Goal: Transaction & Acquisition: Purchase product/service

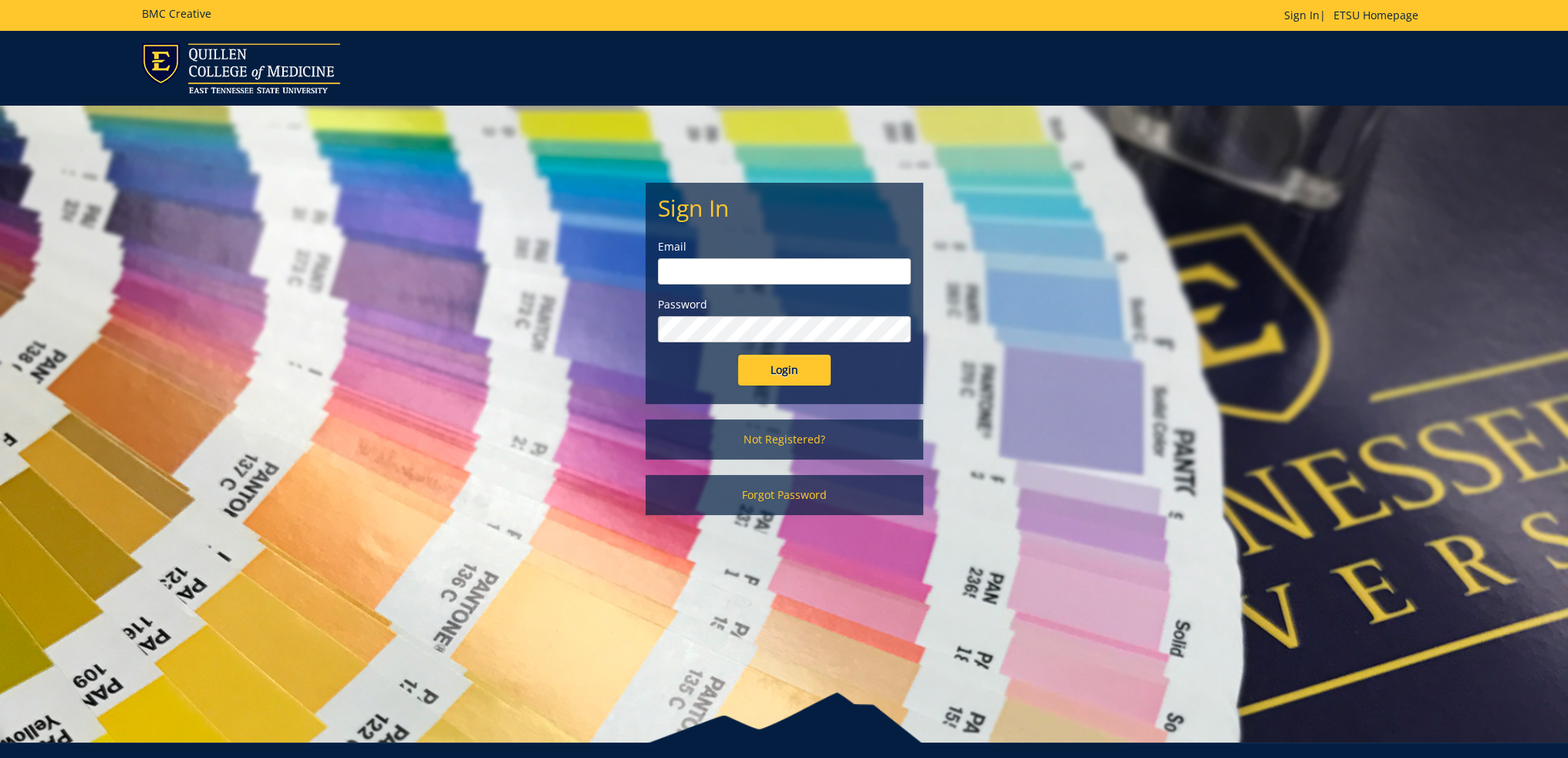
click at [755, 255] on div "Email" at bounding box center [784, 261] width 253 height 46
click at [755, 271] on input "email" at bounding box center [784, 271] width 253 height 26
type input "irizarryk@etsu.edu"
click at [739, 354] on input "Login" at bounding box center [784, 370] width 92 height 30
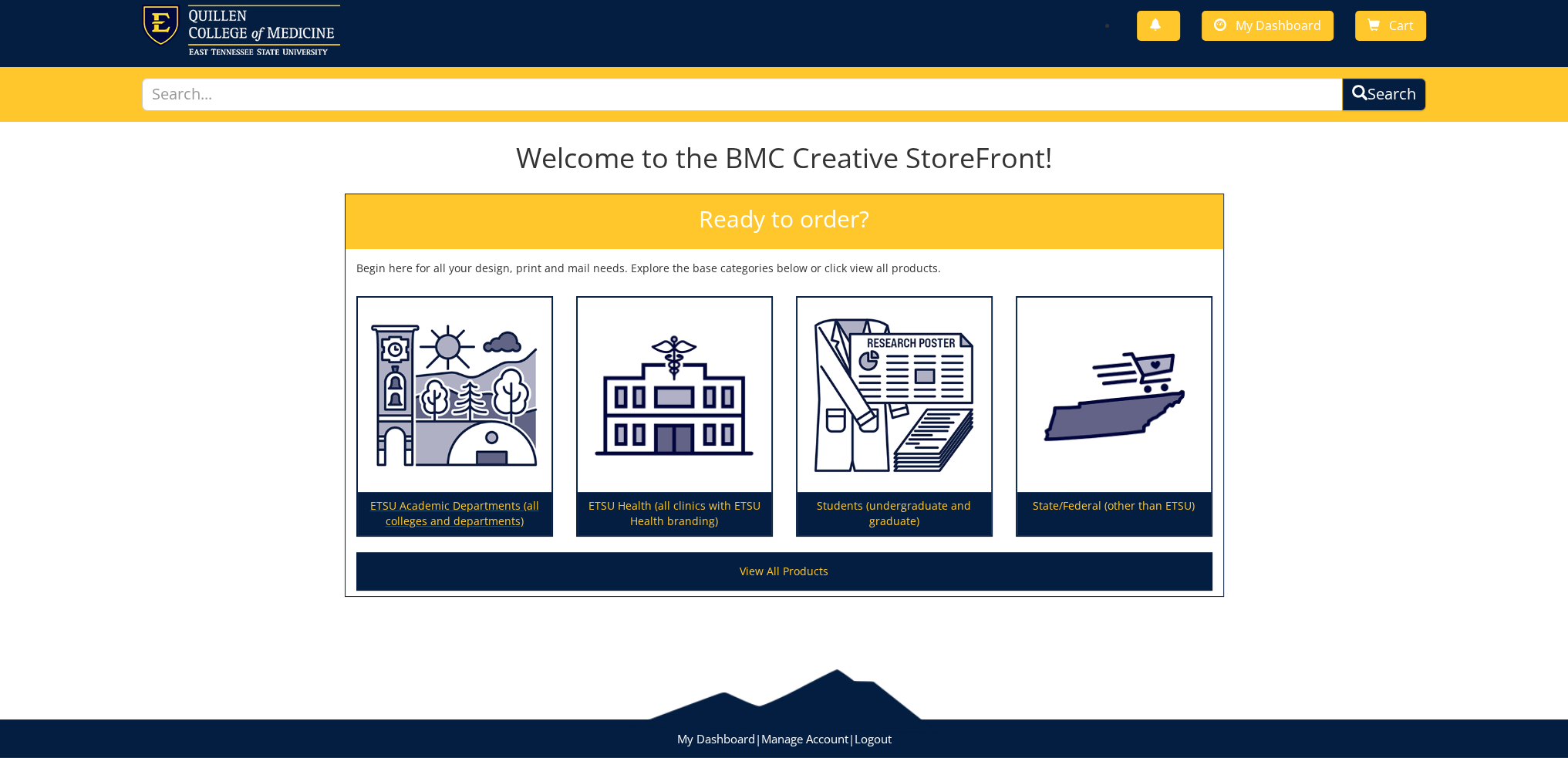
scroll to position [72, 0]
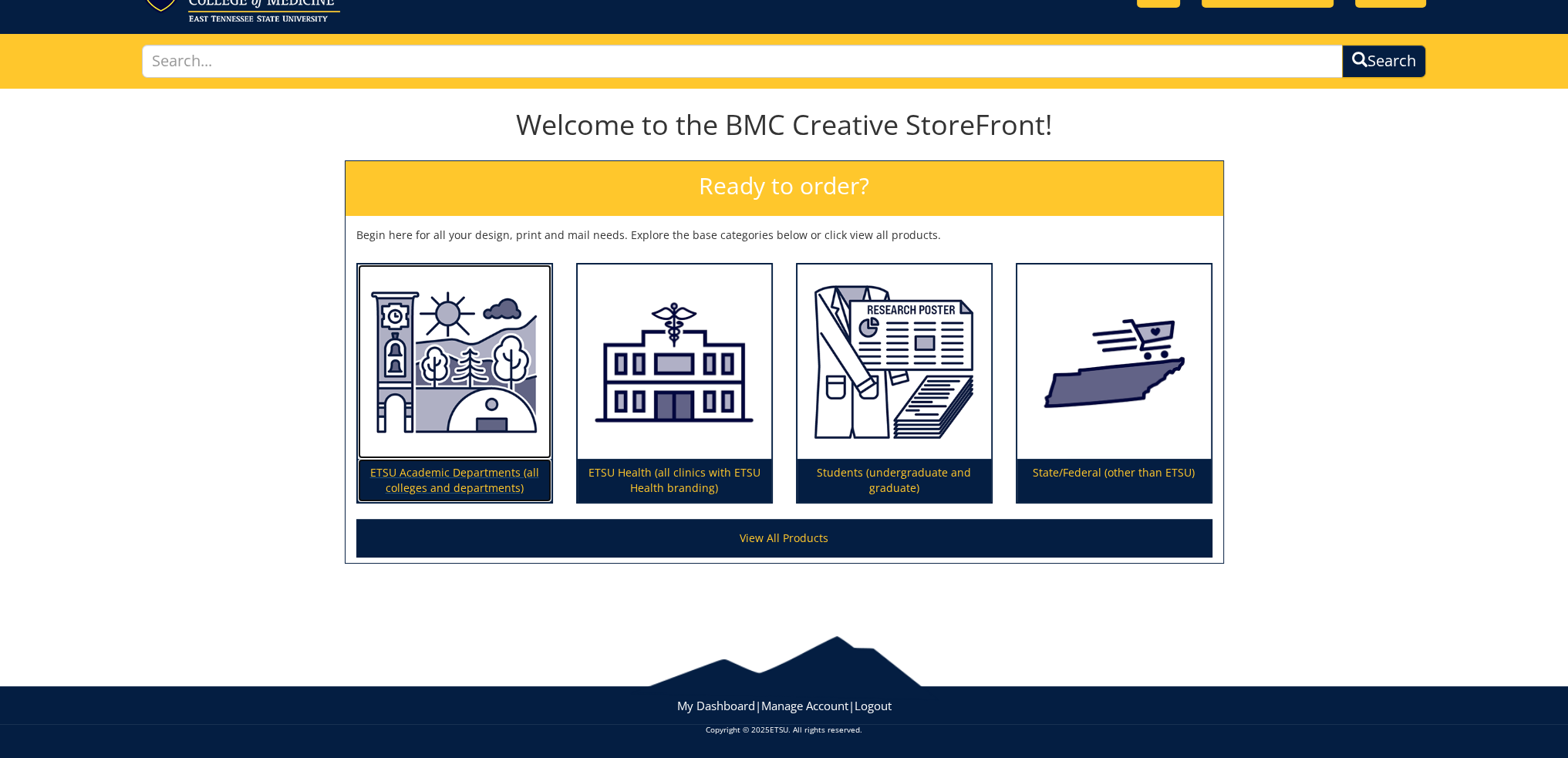
click at [477, 484] on p "ETSU Academic Departments (all colleges and departments)" at bounding box center [455, 480] width 194 height 43
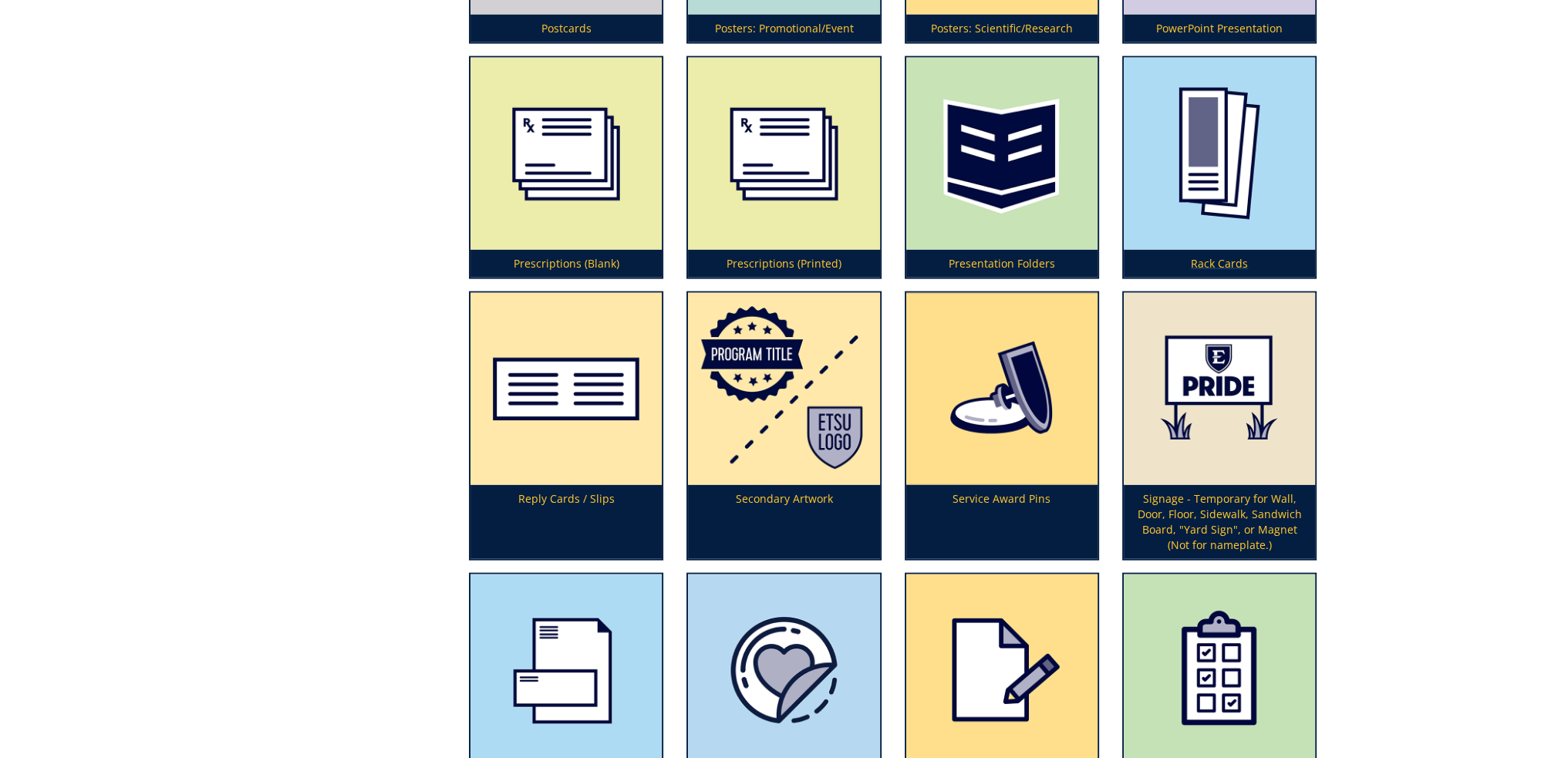
scroll to position [4305, 0]
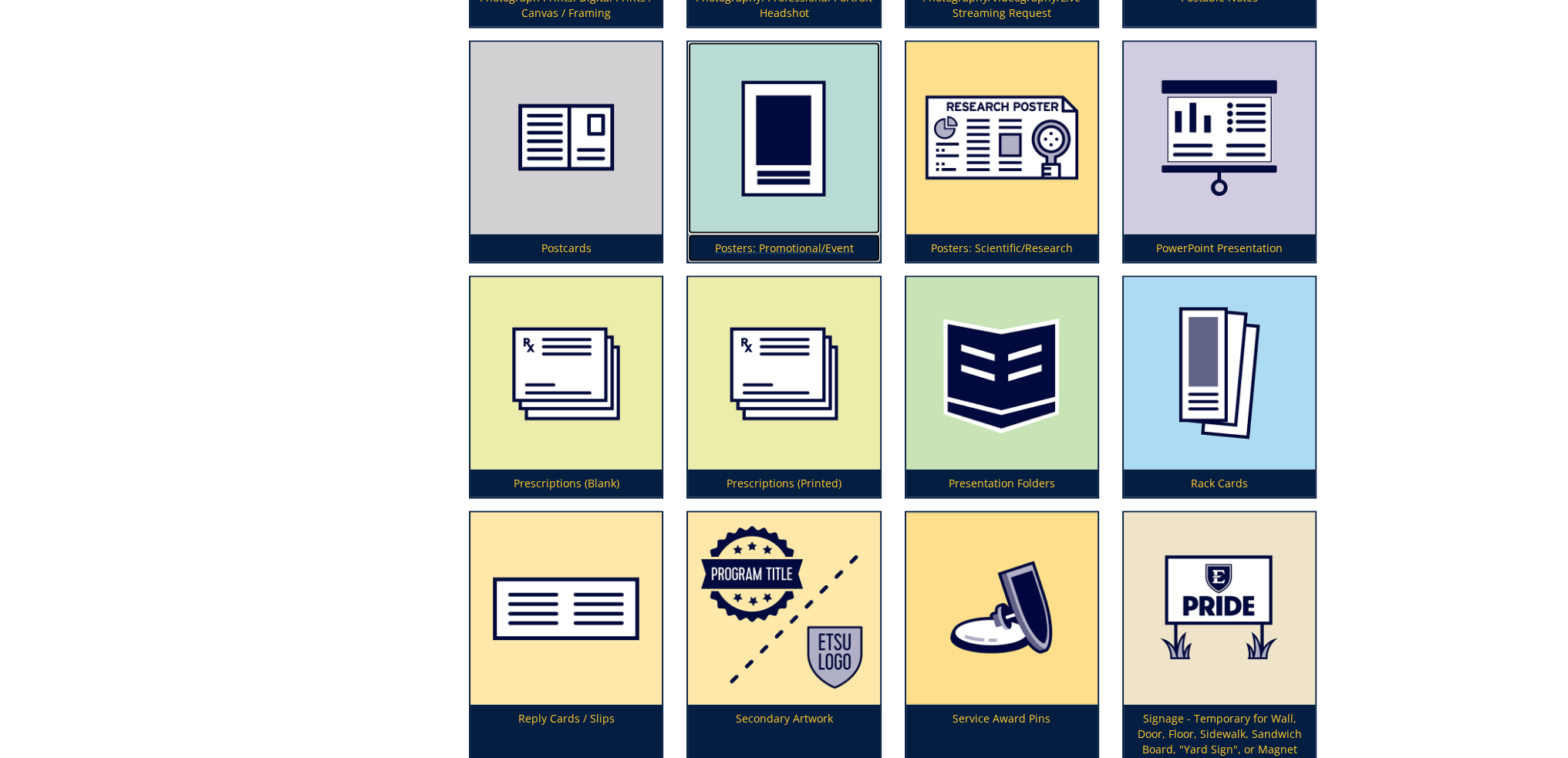
click at [805, 182] on img at bounding box center [784, 138] width 191 height 192
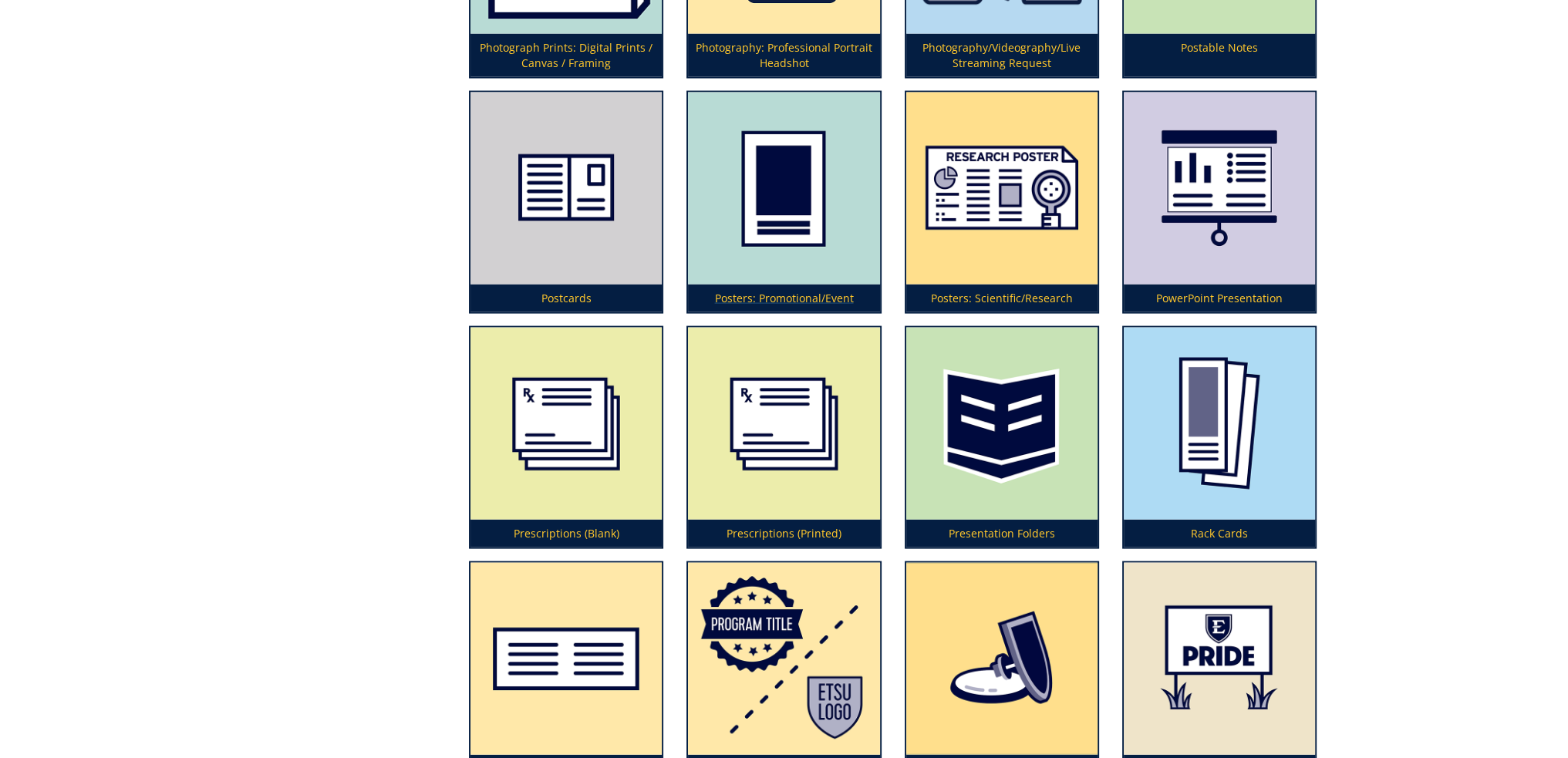
scroll to position [4228, 0]
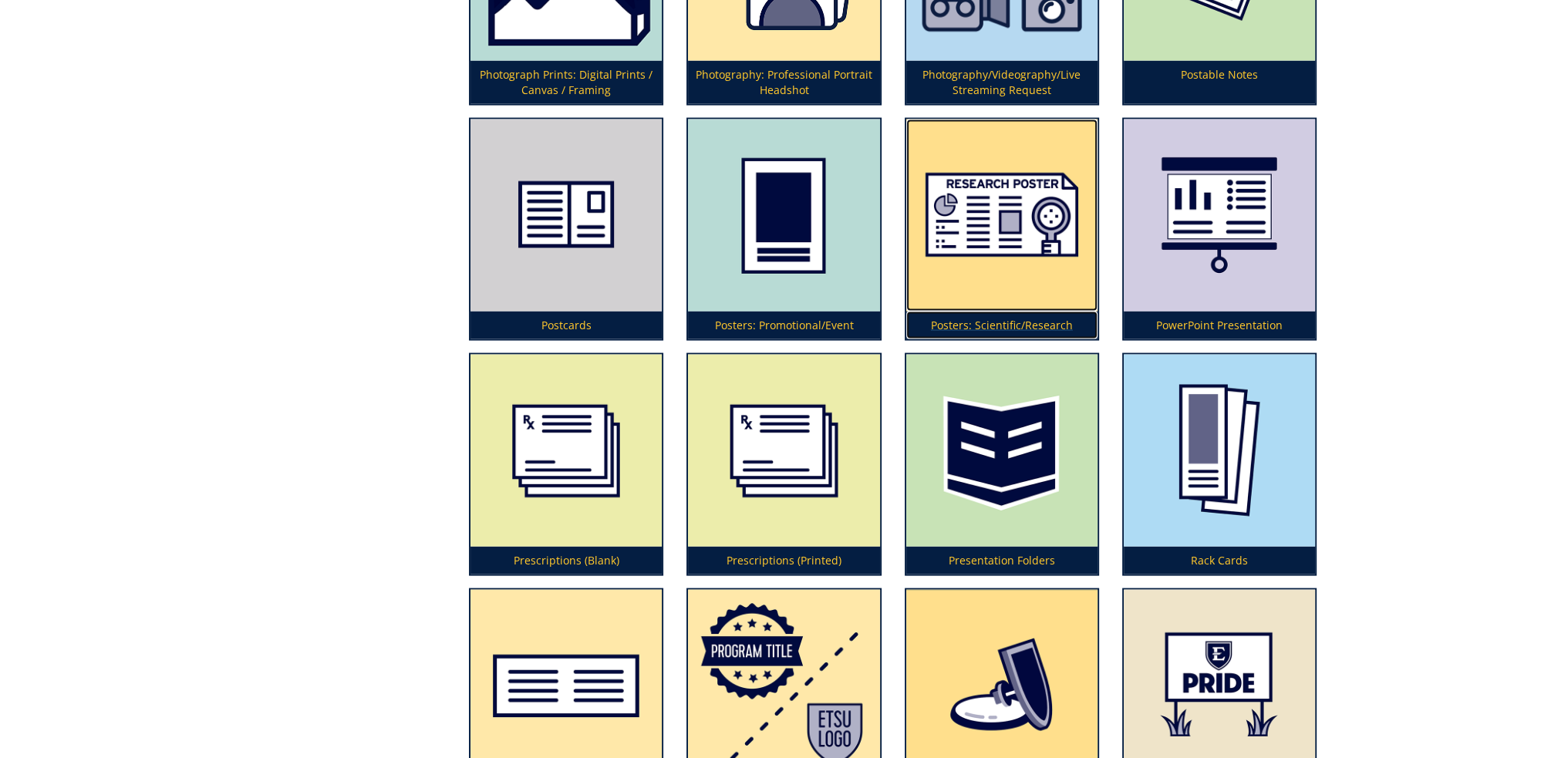
click at [999, 251] on img at bounding box center [1002, 215] width 191 height 192
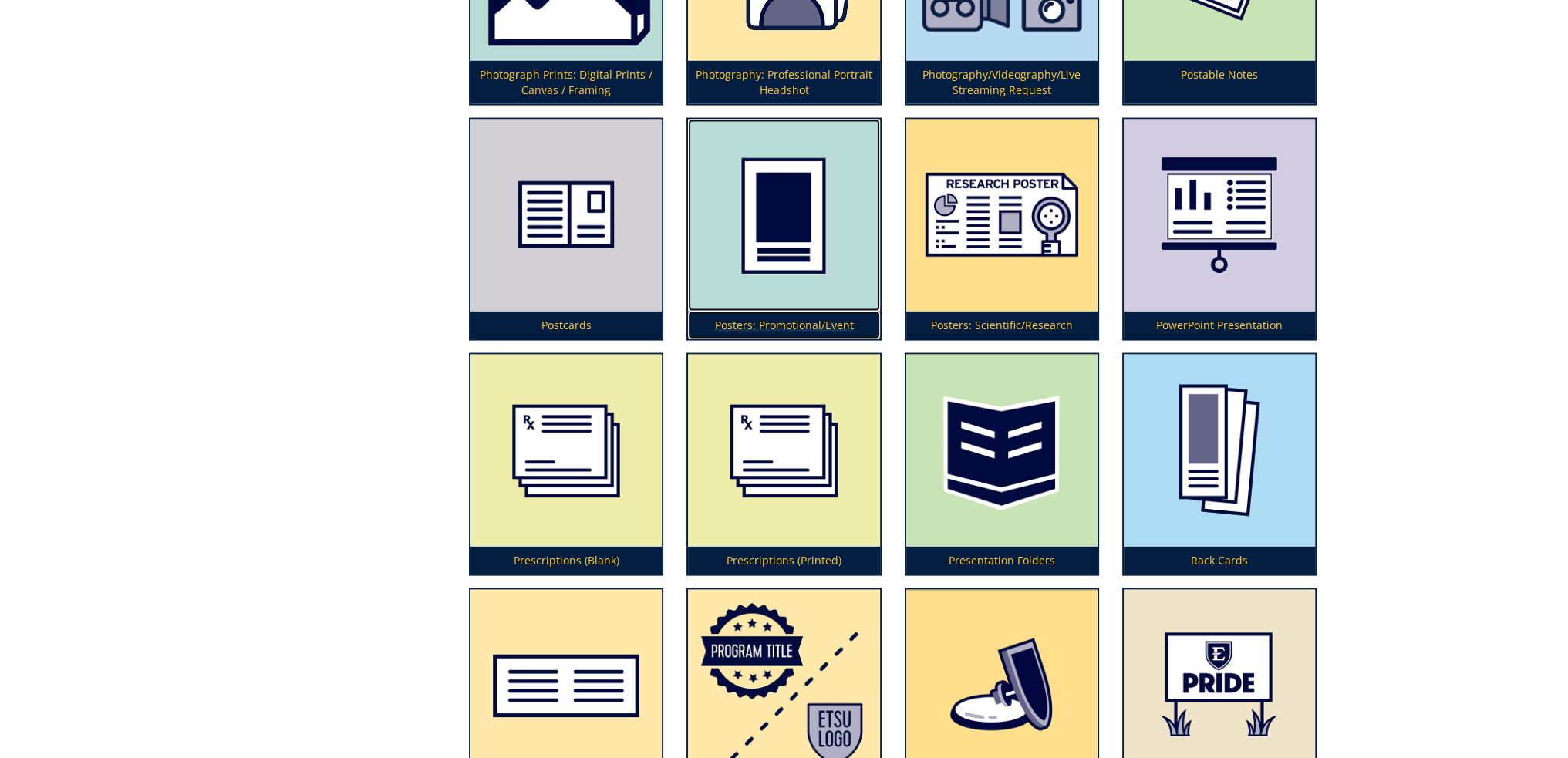
click at [796, 237] on img at bounding box center [784, 215] width 191 height 192
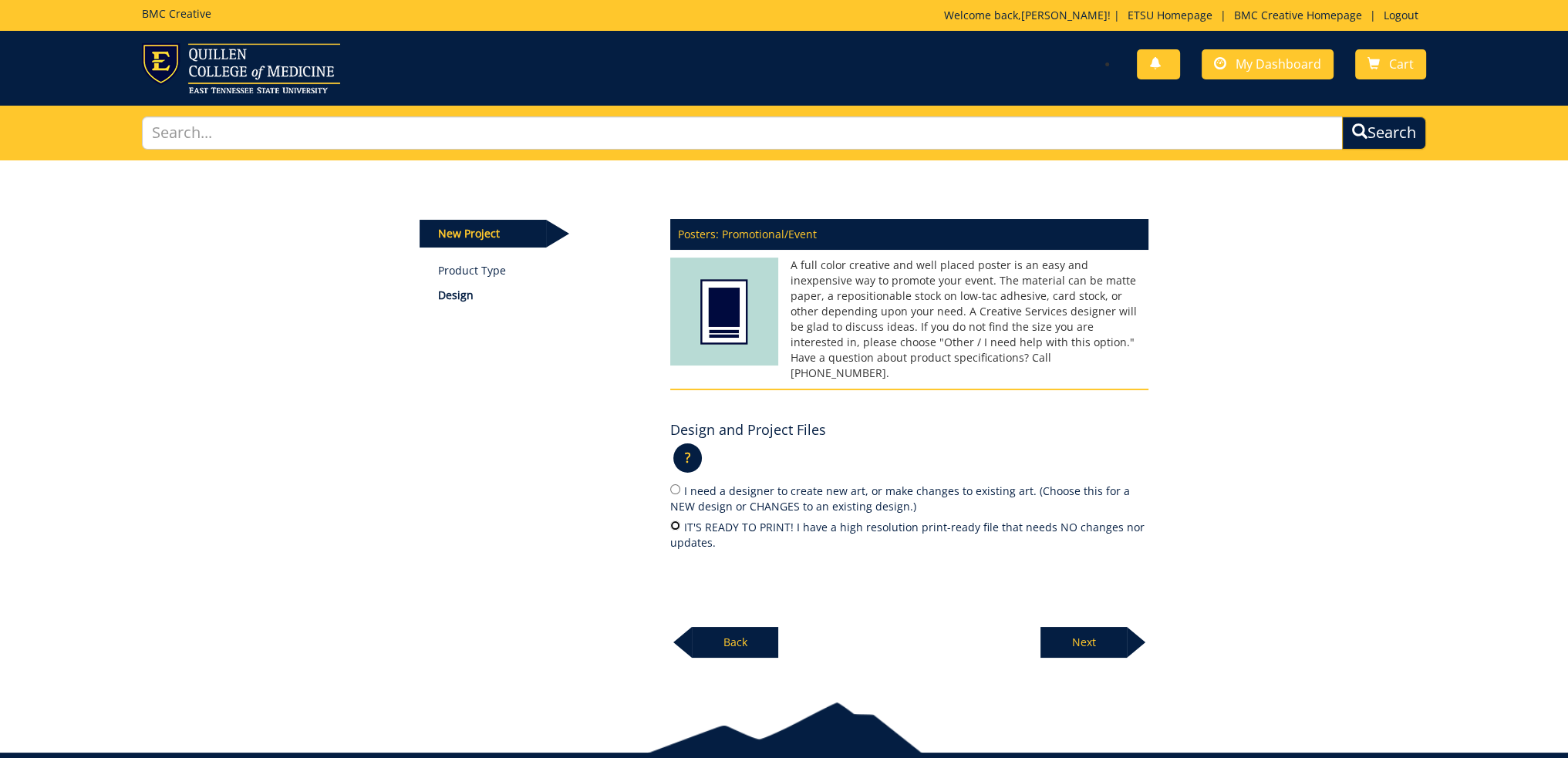
click at [679, 520] on input "IT'S READY TO PRINT! I have a high resolution print-ready file that needs NO ch…" at bounding box center [675, 525] width 10 height 10
radio input "true"
click at [1080, 629] on p "Next" at bounding box center [1083, 642] width 86 height 30
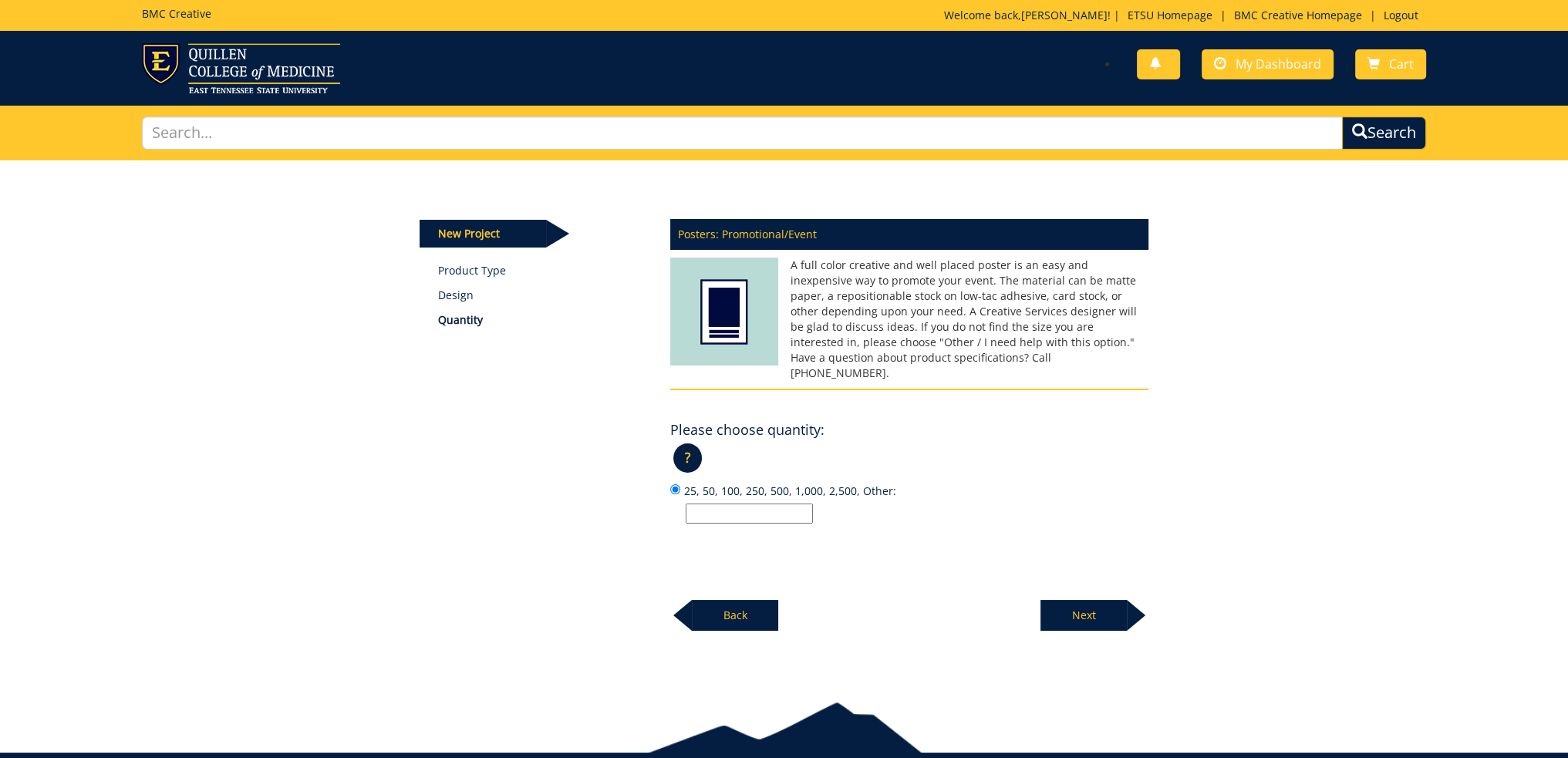
click at [726, 503] on input "25, 50, 100, 250, 500, 1,000, 2,500, Other:" at bounding box center [749, 513] width 127 height 20
type input "1"
click at [893, 503] on p "1" at bounding box center [917, 513] width 463 height 20
click at [680, 494] on input "25, 50, 100, 250, 500, 1,000, 2,500, Other: 1" at bounding box center [675, 489] width 10 height 10
drag, startPoint x: 994, startPoint y: 292, endPoint x: 1100, endPoint y: 281, distance: 106.6
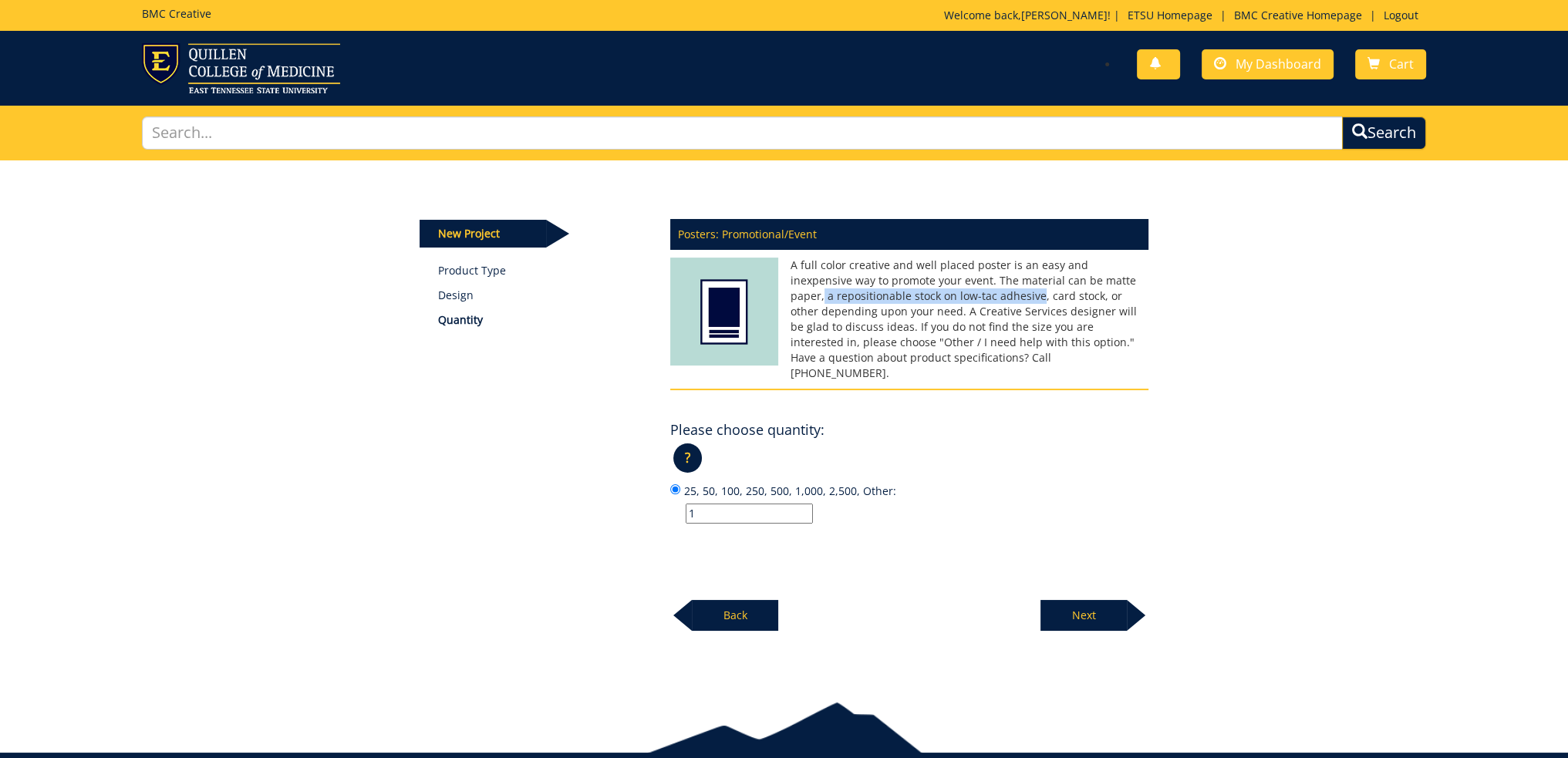
click at [1100, 281] on p "A full color creative and well placed poster is an easy and inexpensive way to …" at bounding box center [909, 319] width 478 height 124
copy p "a repositionable stock on low-tac adhesive"
click at [1094, 600] on p "Next" at bounding box center [1083, 615] width 86 height 30
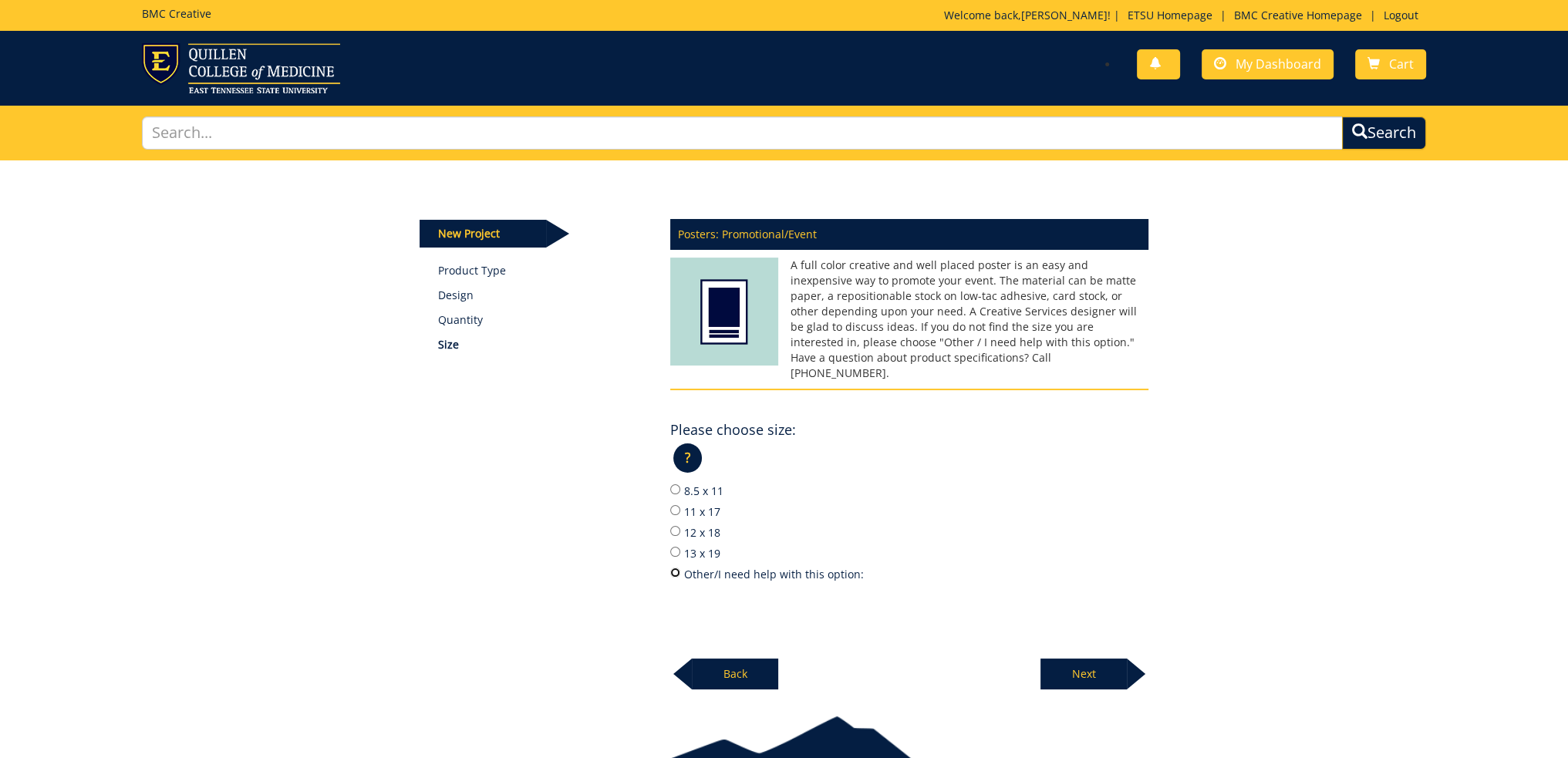
click at [679, 568] on input "Other/I need help with this option:" at bounding box center [675, 572] width 10 height 10
radio input "true"
click at [1095, 658] on p "Next" at bounding box center [1083, 674] width 86 height 30
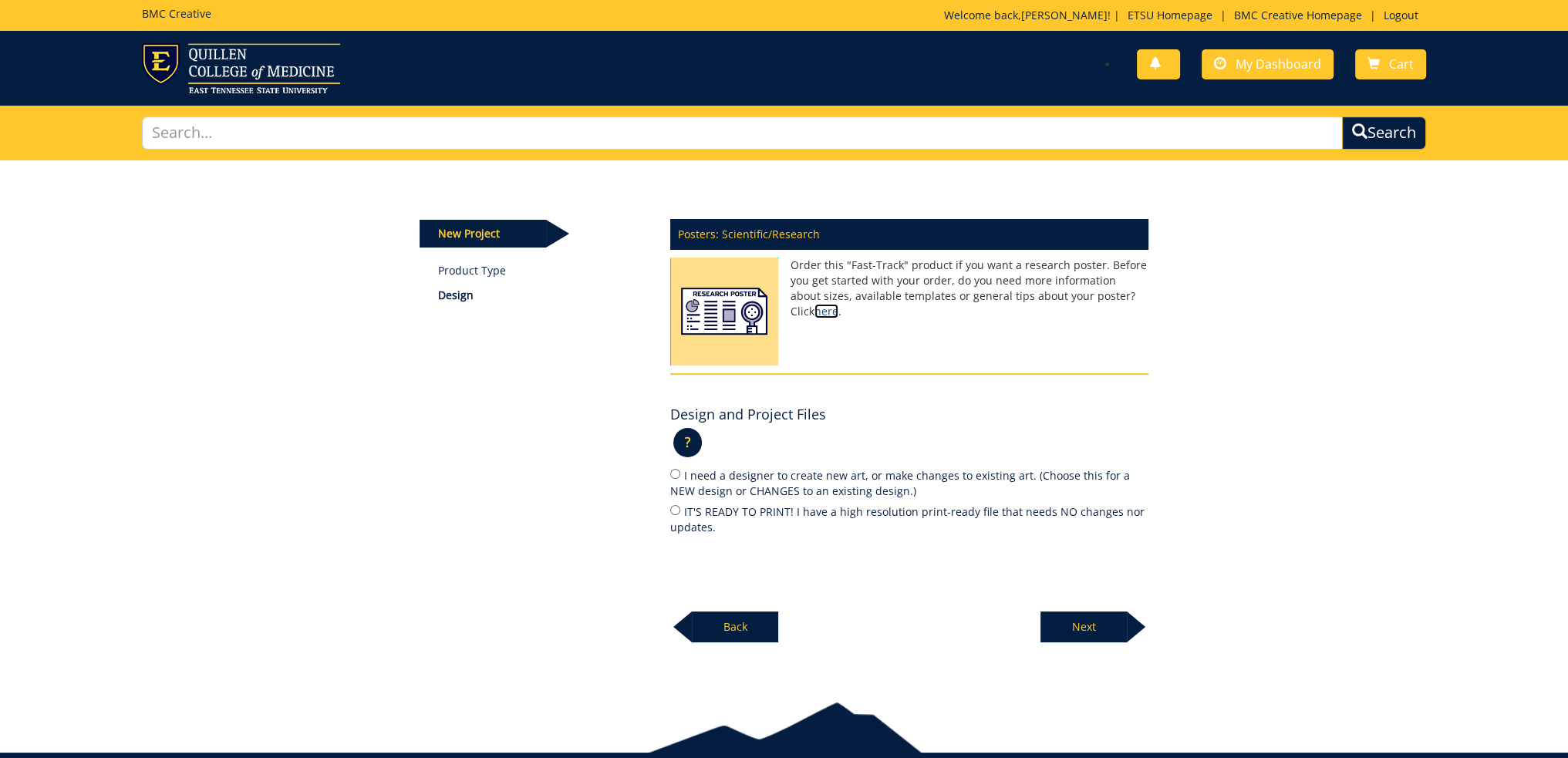
click at [838, 304] on link "here" at bounding box center [827, 311] width 24 height 14
click at [688, 514] on label "IT'S READY TO PRINT! I have a high resolution print-ready file that needs NO ch…" at bounding box center [909, 518] width 478 height 32
click at [680, 514] on input "IT'S READY TO PRINT! I have a high resolution print-ready file that needs NO ch…" at bounding box center [675, 510] width 10 height 10
radio input "true"
click at [1101, 612] on p "Next" at bounding box center [1083, 627] width 86 height 30
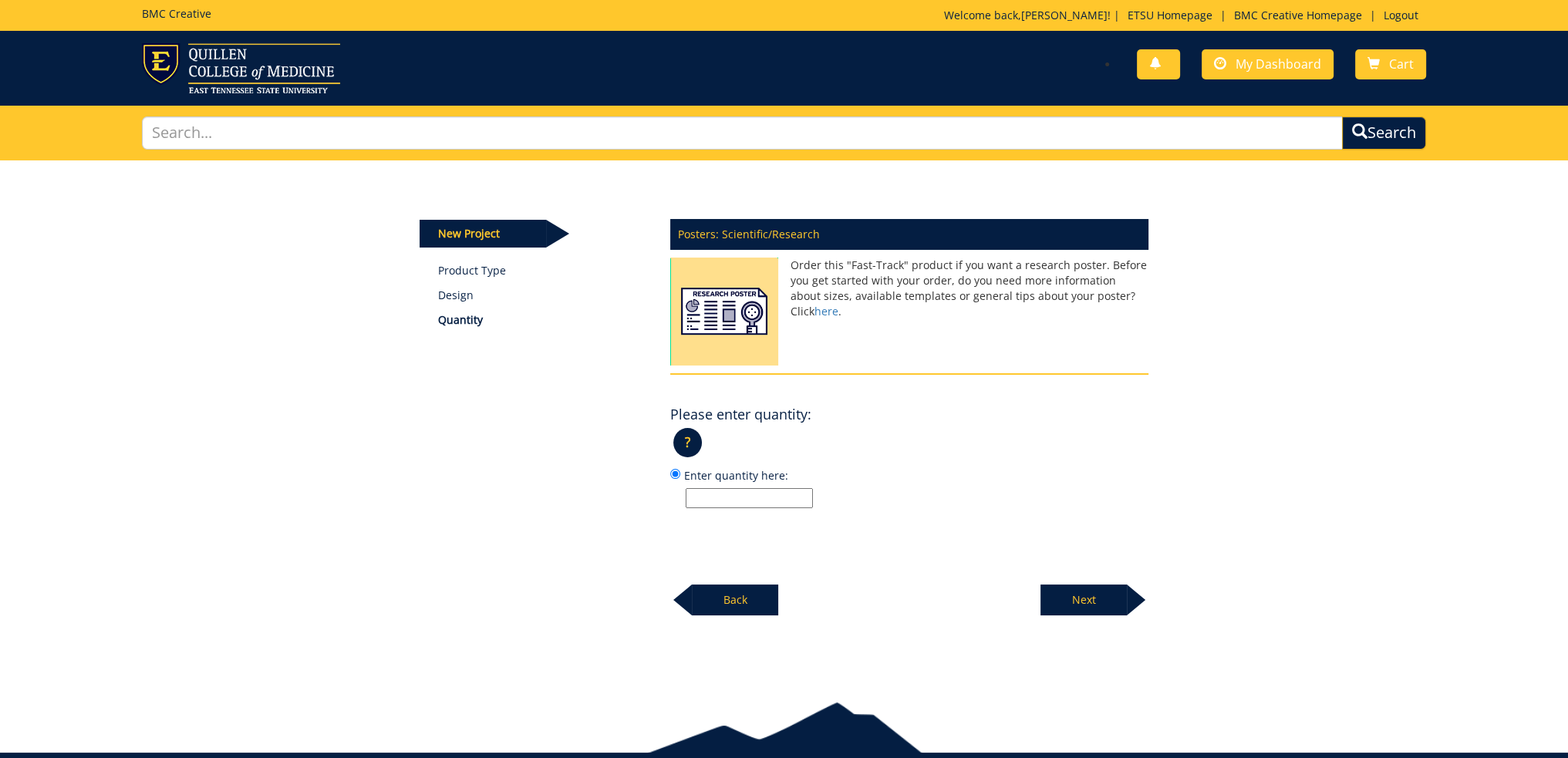
click at [1104, 621] on div "New Project Product Type Design Quantity Posters: Scientific/Research Order thi…" at bounding box center [784, 418] width 1568 height 515
click at [1096, 596] on p "Next" at bounding box center [1083, 600] width 86 height 30
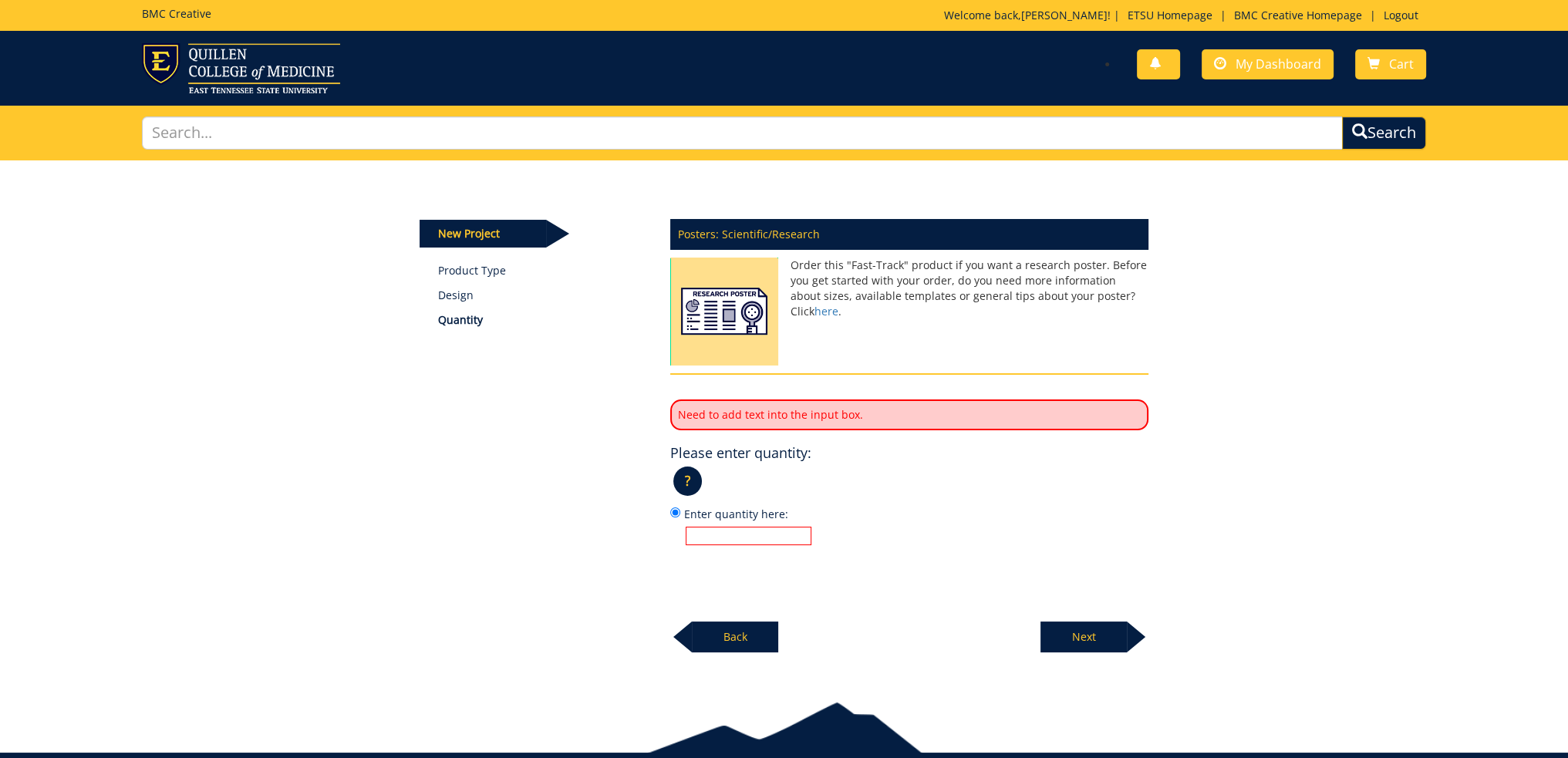
click at [756, 532] on input "Enter quantity here:" at bounding box center [749, 536] width 126 height 19
type input "1"
click at [1091, 642] on p "Next" at bounding box center [1083, 637] width 86 height 30
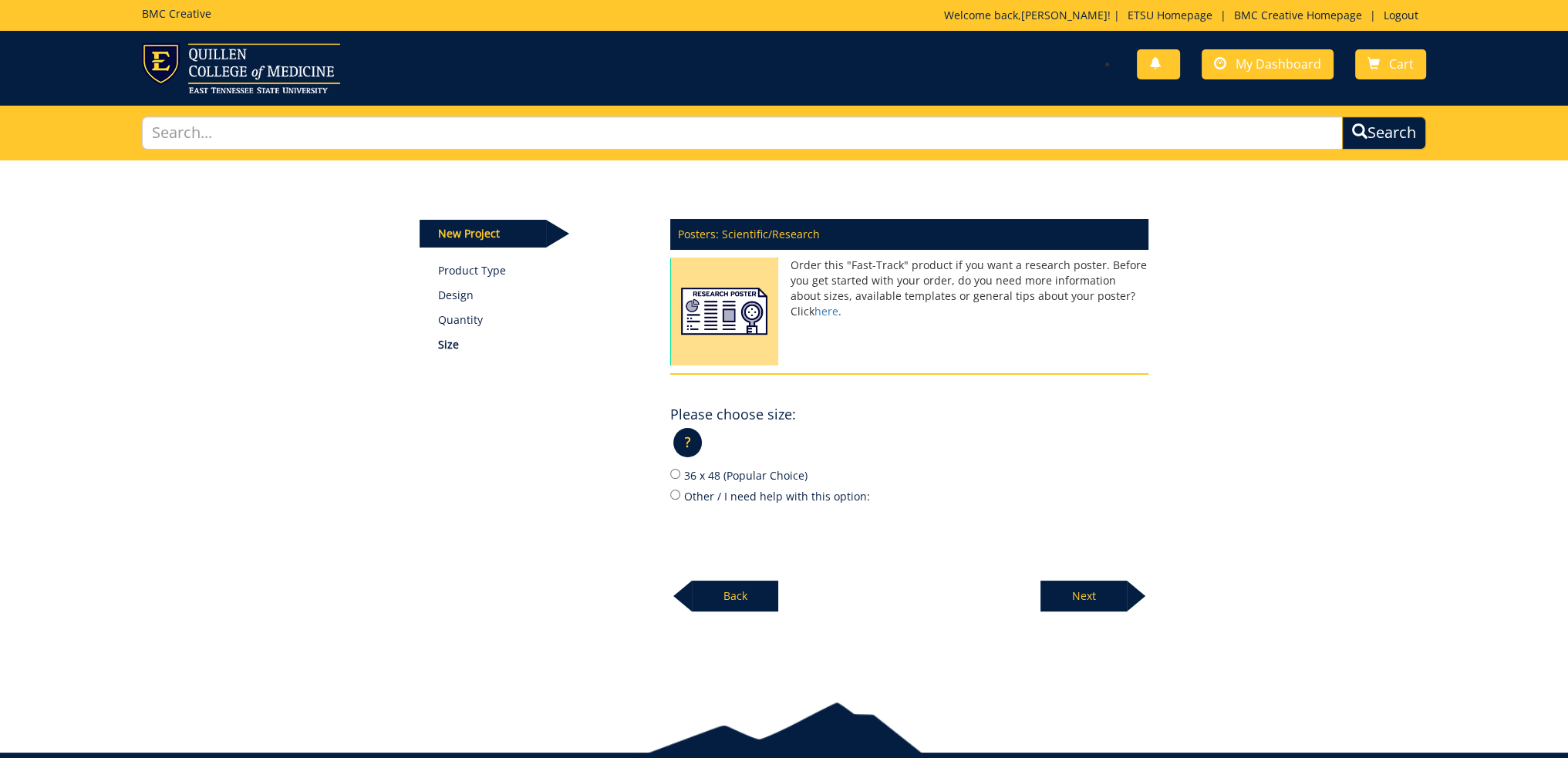
click at [733, 594] on p "Back" at bounding box center [735, 596] width 86 height 30
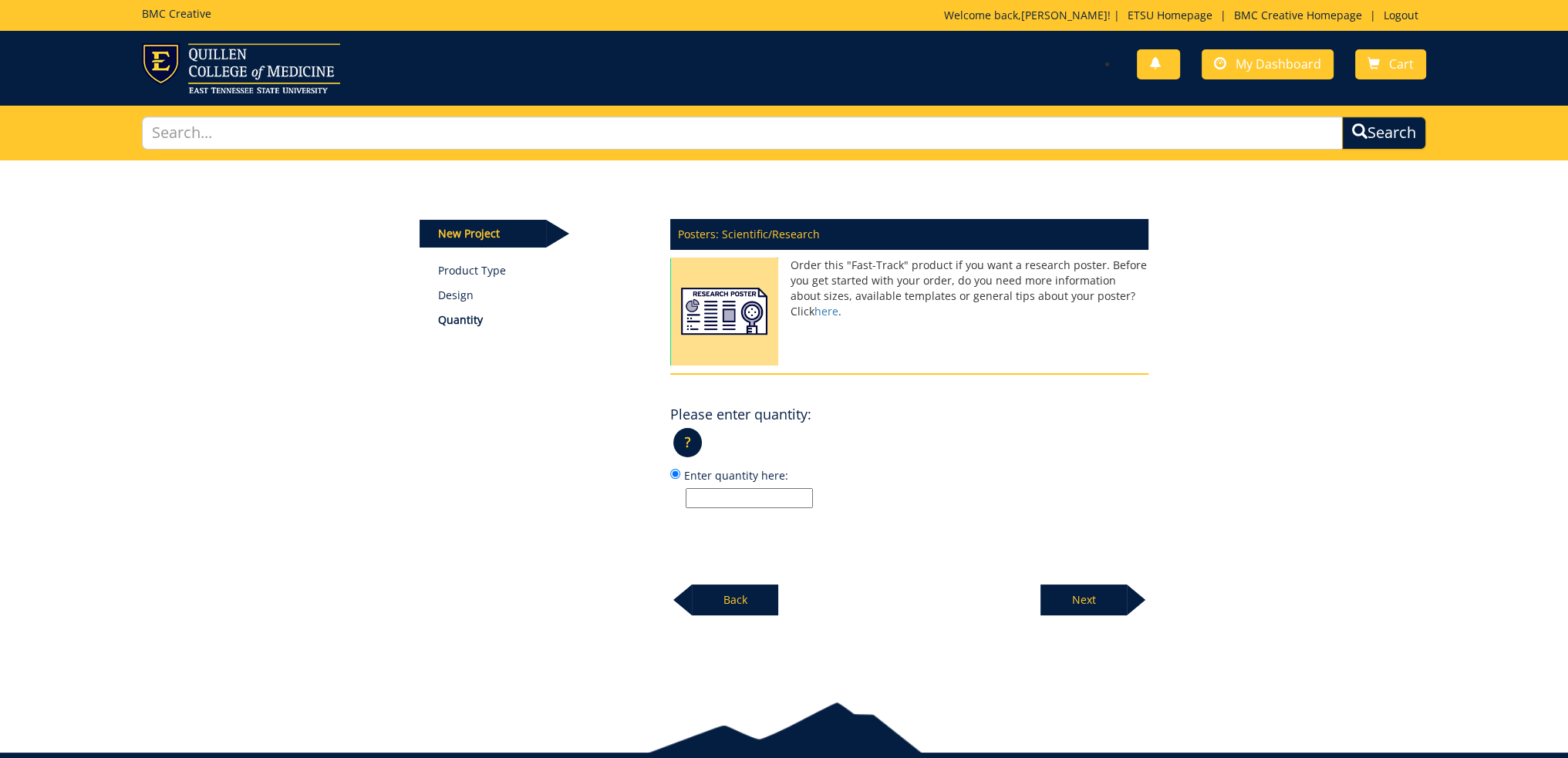
click at [733, 594] on p "Back" at bounding box center [735, 600] width 86 height 30
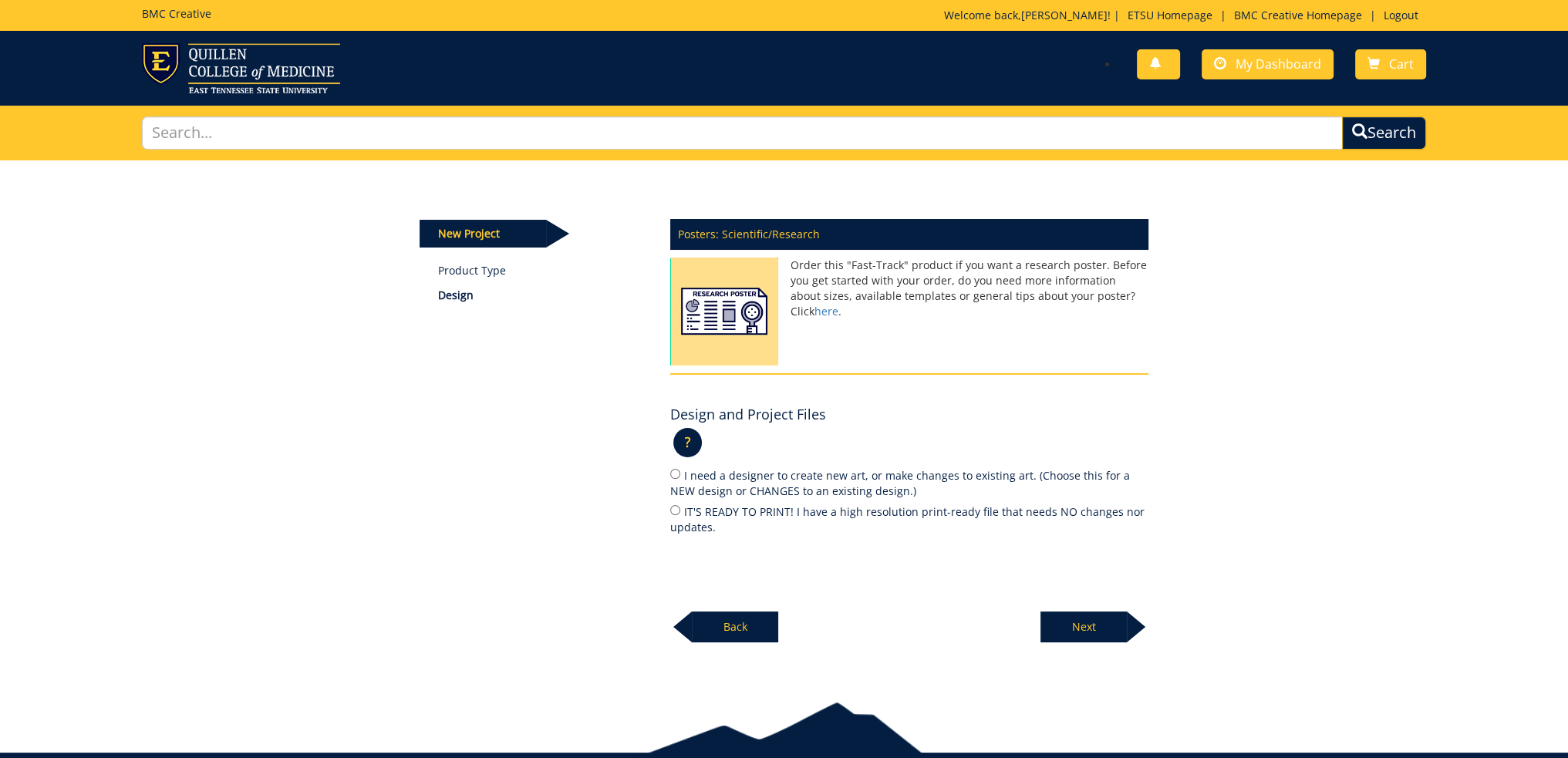
click at [733, 594] on div "Posters: Scientific/Research Order this "Fast-Track" product if you want a rese…" at bounding box center [909, 426] width 502 height 433
click at [734, 615] on p "Back" at bounding box center [735, 627] width 86 height 30
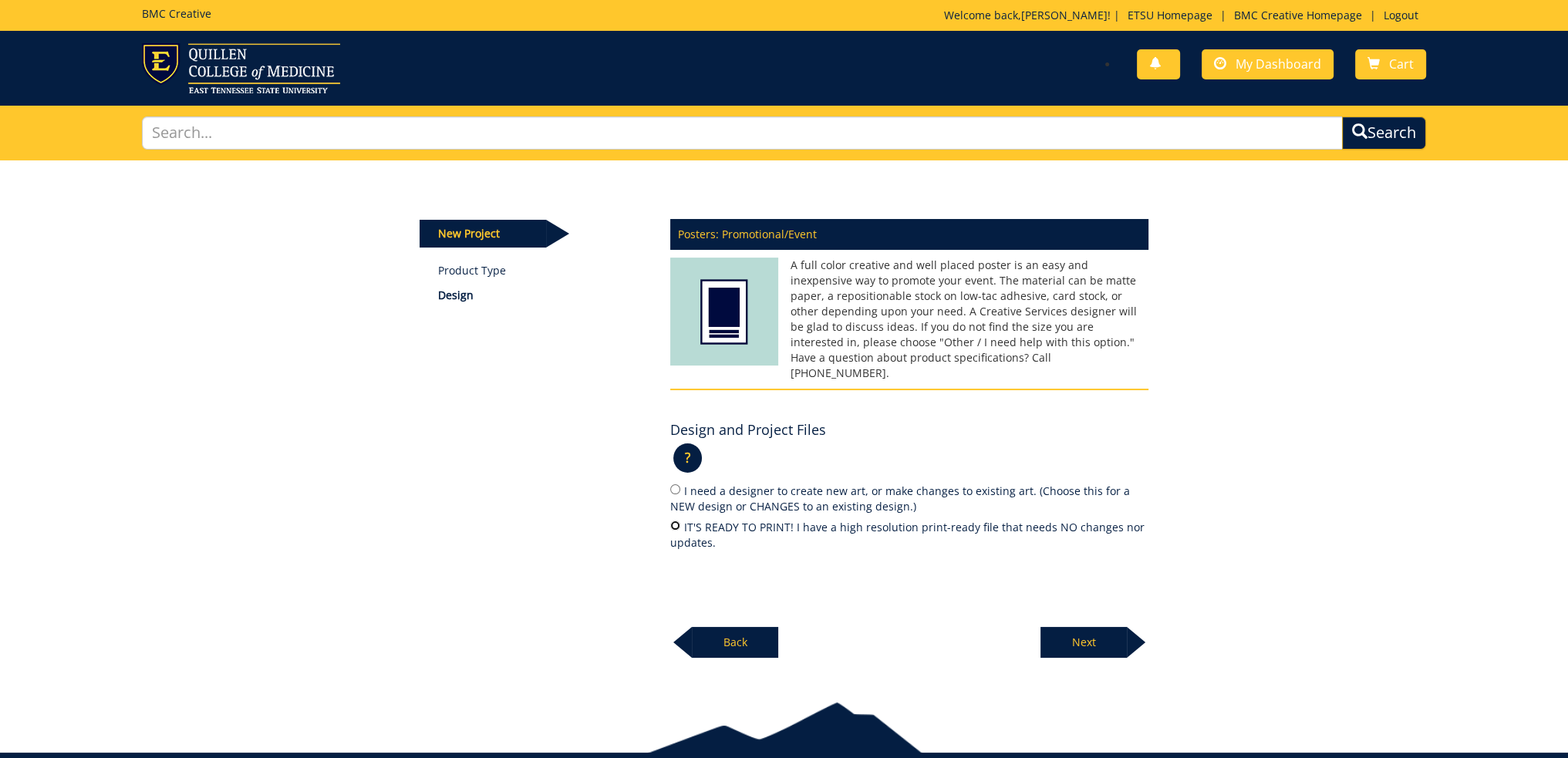
click at [672, 520] on input "IT'S READY TO PRINT! I have a high resolution print-ready file that needs NO ch…" at bounding box center [675, 525] width 10 height 10
radio input "true"
click at [1101, 627] on p "Next" at bounding box center [1083, 642] width 86 height 30
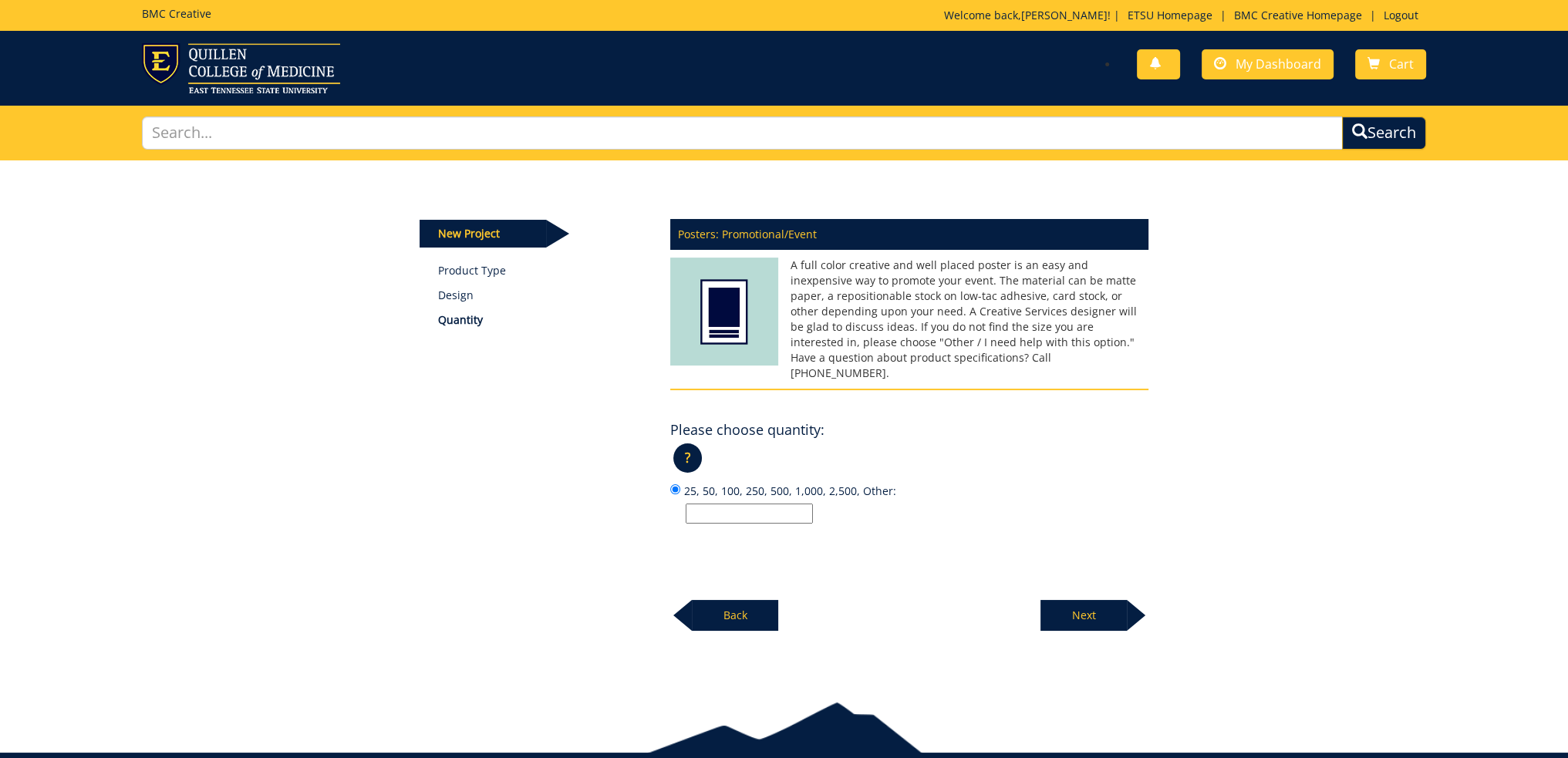
click at [731, 503] on input "25, 50, 100, 250, 500, 1,000, 2,500, Other:" at bounding box center [749, 513] width 127 height 20
type input "1"
click at [1105, 604] on p "Next" at bounding box center [1083, 615] width 86 height 30
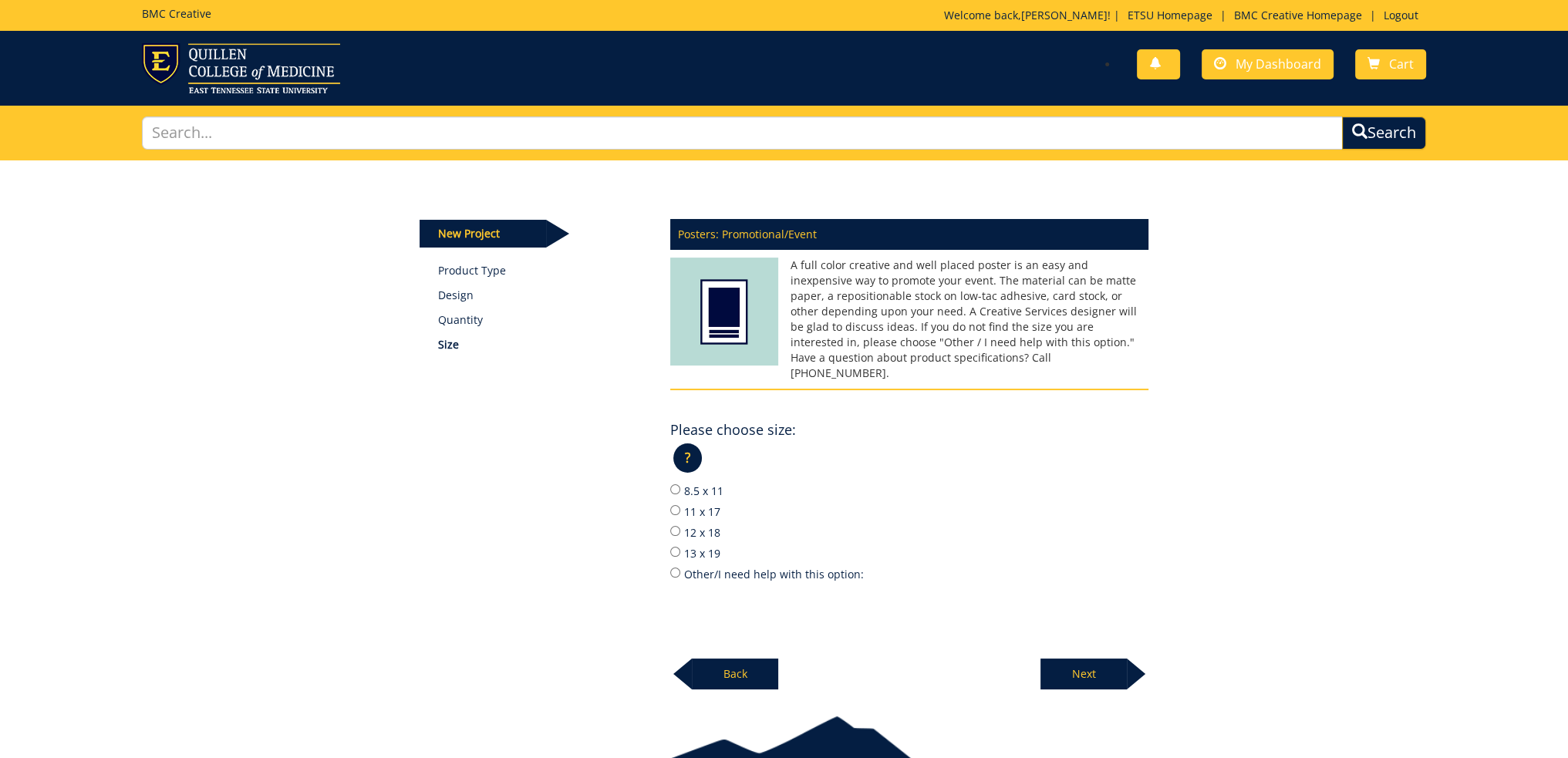
click at [682, 565] on label "Other/I need help with this option:" at bounding box center [909, 573] width 478 height 17
click at [680, 568] on input "Other/I need help with this option:" at bounding box center [675, 572] width 10 height 10
radio input "true"
click at [1105, 658] on p "Next" at bounding box center [1083, 674] width 86 height 30
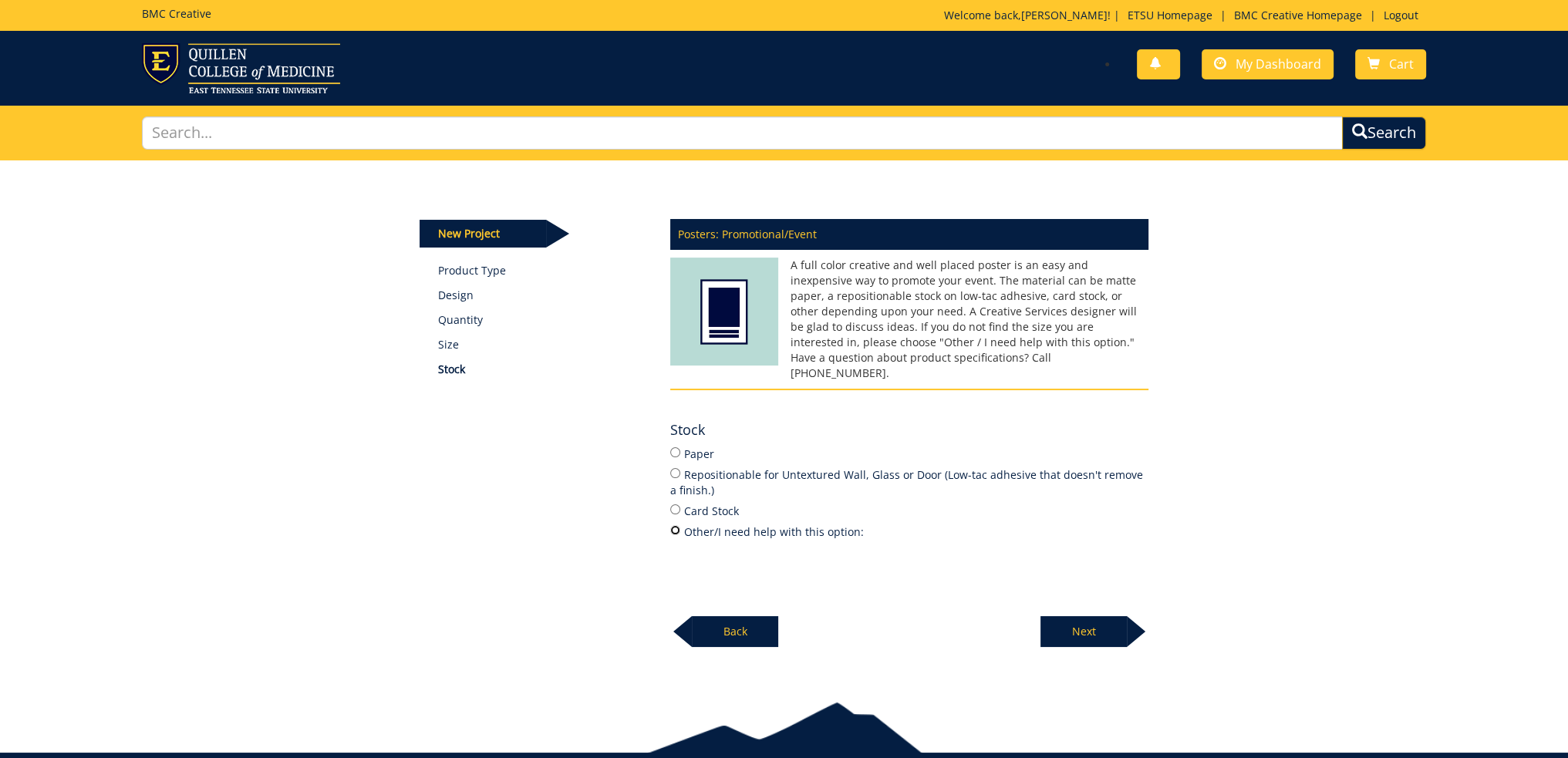
click at [678, 525] on input "Other/I need help with this option:" at bounding box center [675, 529] width 10 height 10
radio input "true"
click at [1105, 617] on p "Next" at bounding box center [1083, 632] width 86 height 30
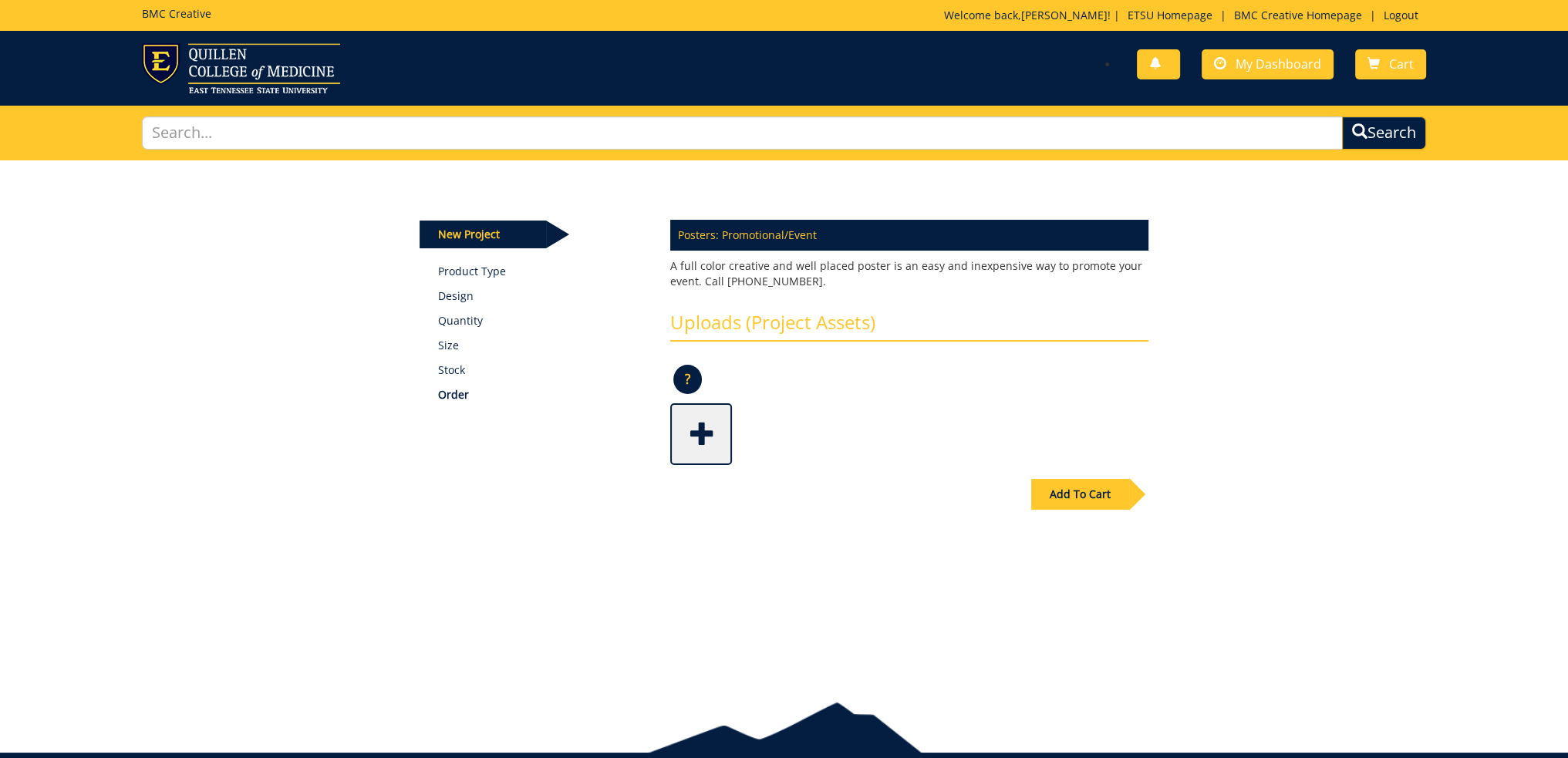
click at [711, 440] on span at bounding box center [703, 432] width 62 height 54
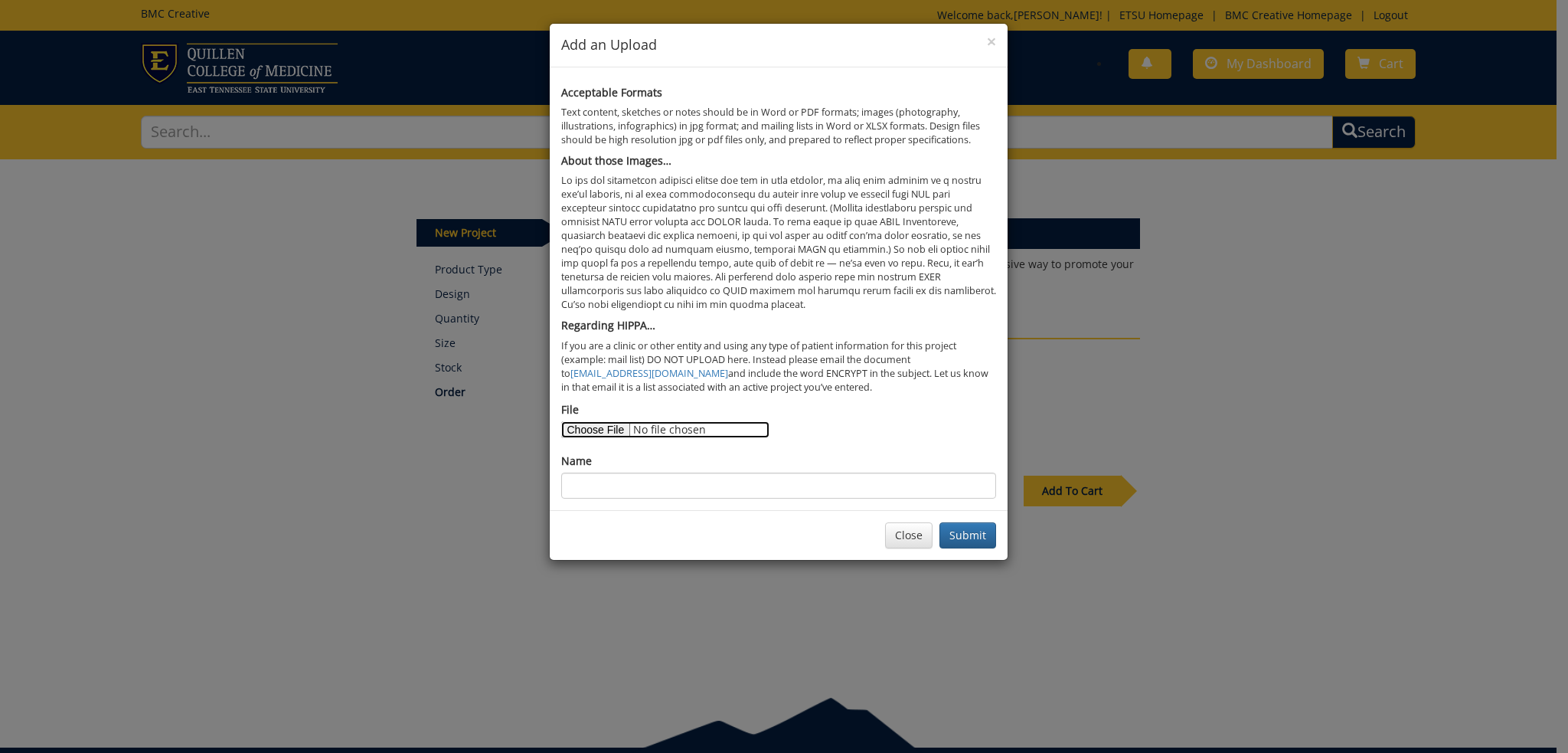
click at [597, 430] on input "File" at bounding box center [666, 430] width 208 height 17
type input "C:\fakepath\BucHouse Poster 1.pdf"
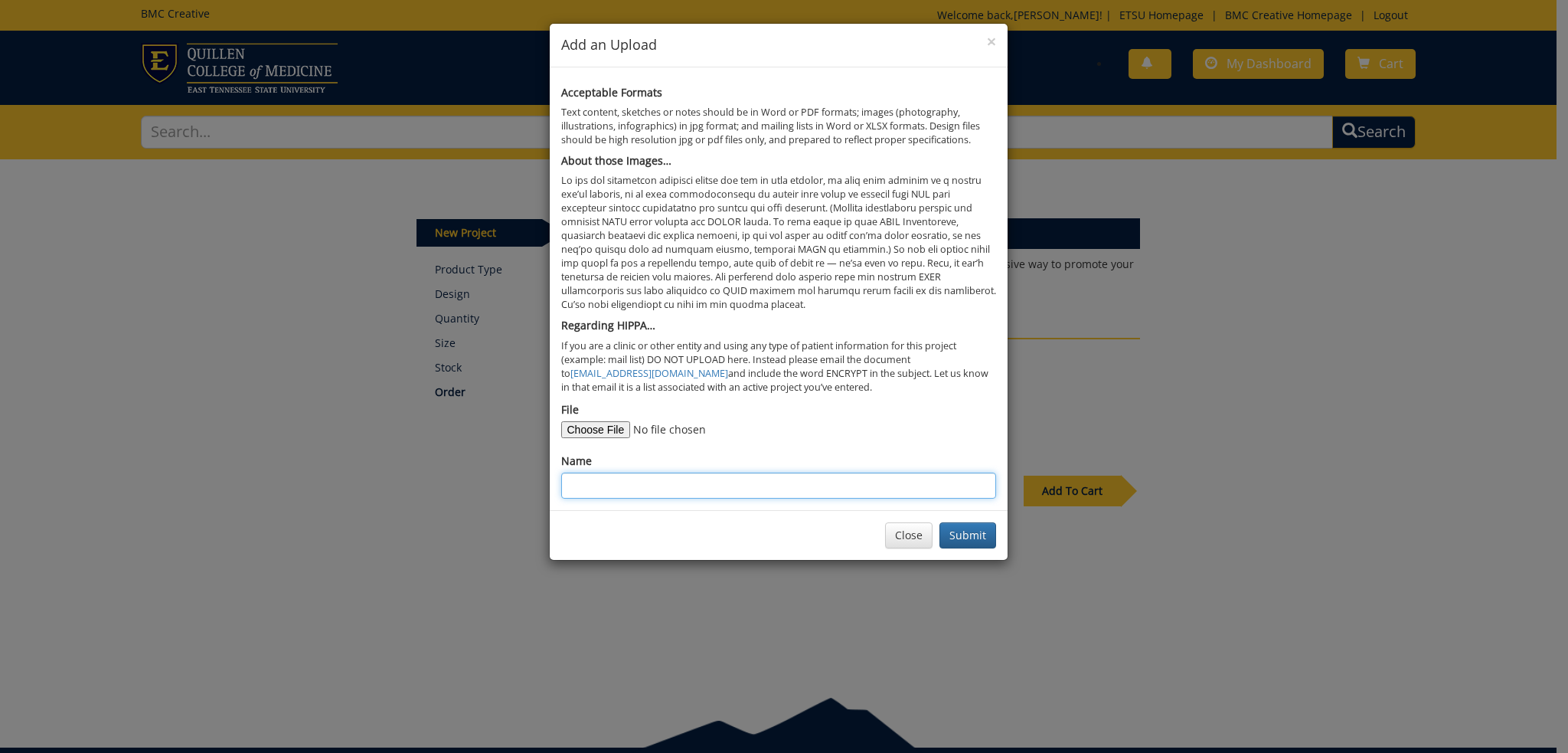
click at [667, 487] on input "Name" at bounding box center [779, 485] width 435 height 26
type input "BucHouseComingSoon"
click at [968, 536] on button "Submit" at bounding box center [968, 535] width 57 height 26
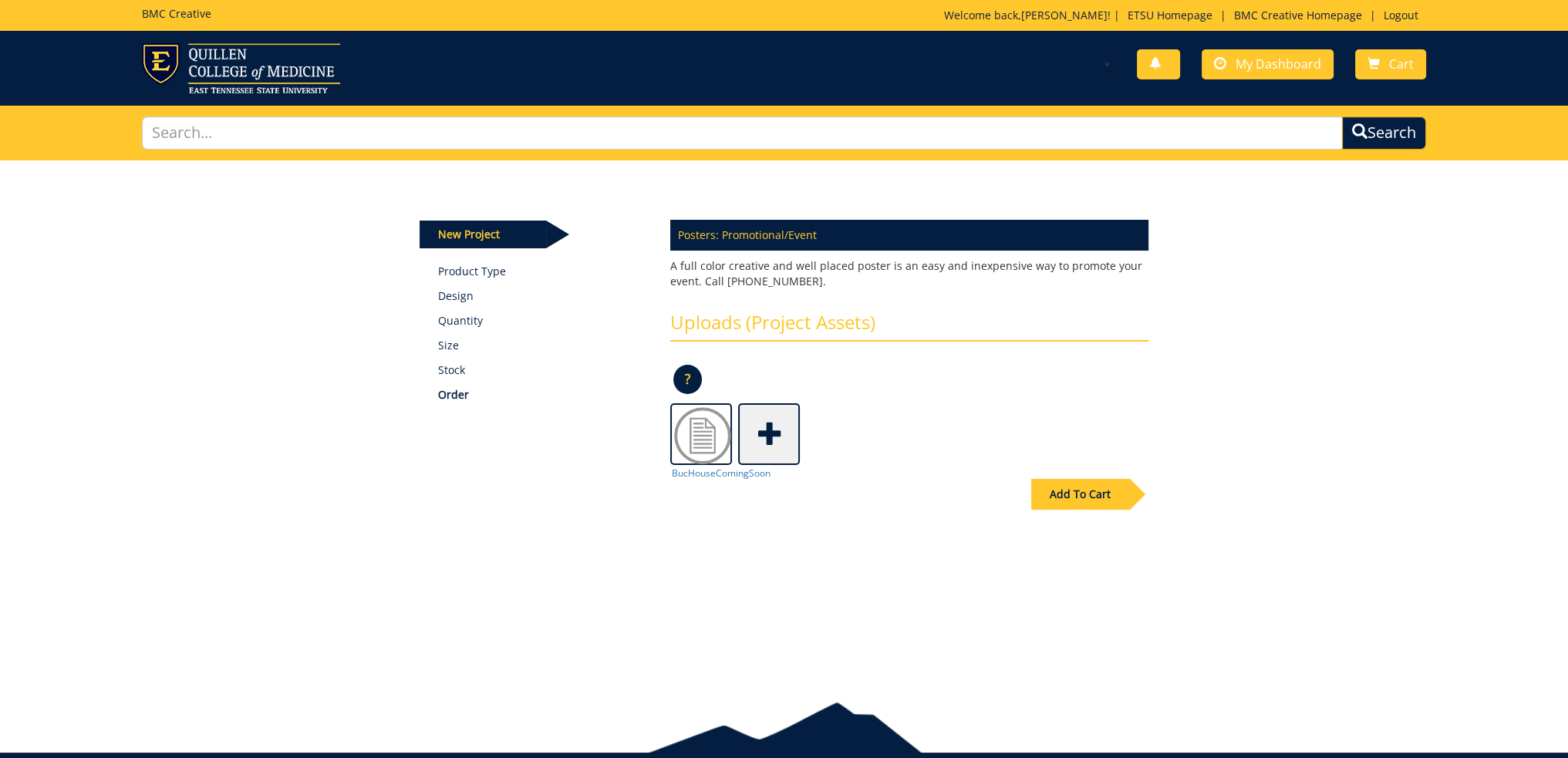
click at [1101, 492] on div "Add To Cart" at bounding box center [1080, 494] width 98 height 30
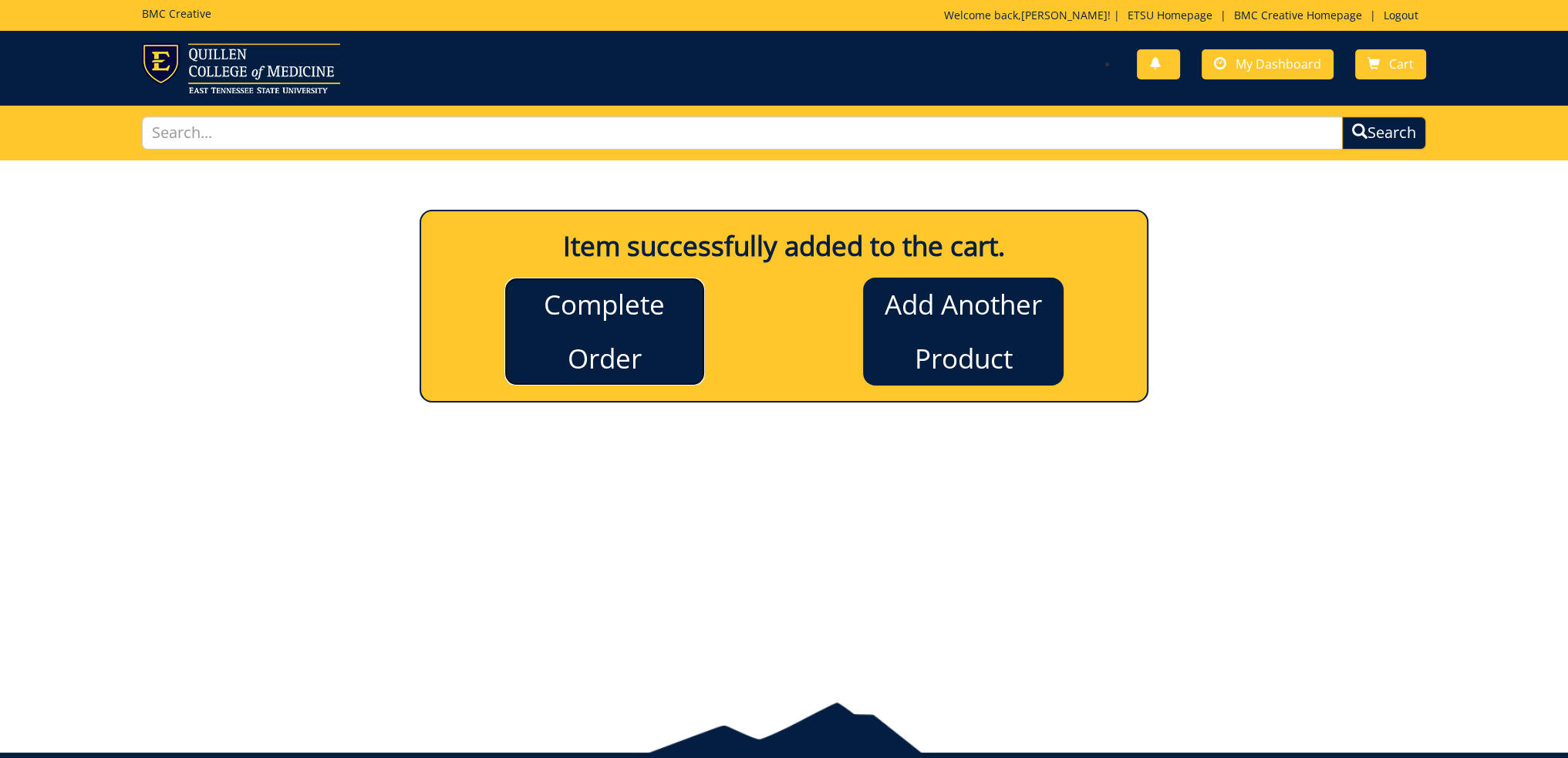
click at [623, 335] on link "Complete Order" at bounding box center [604, 331] width 200 height 108
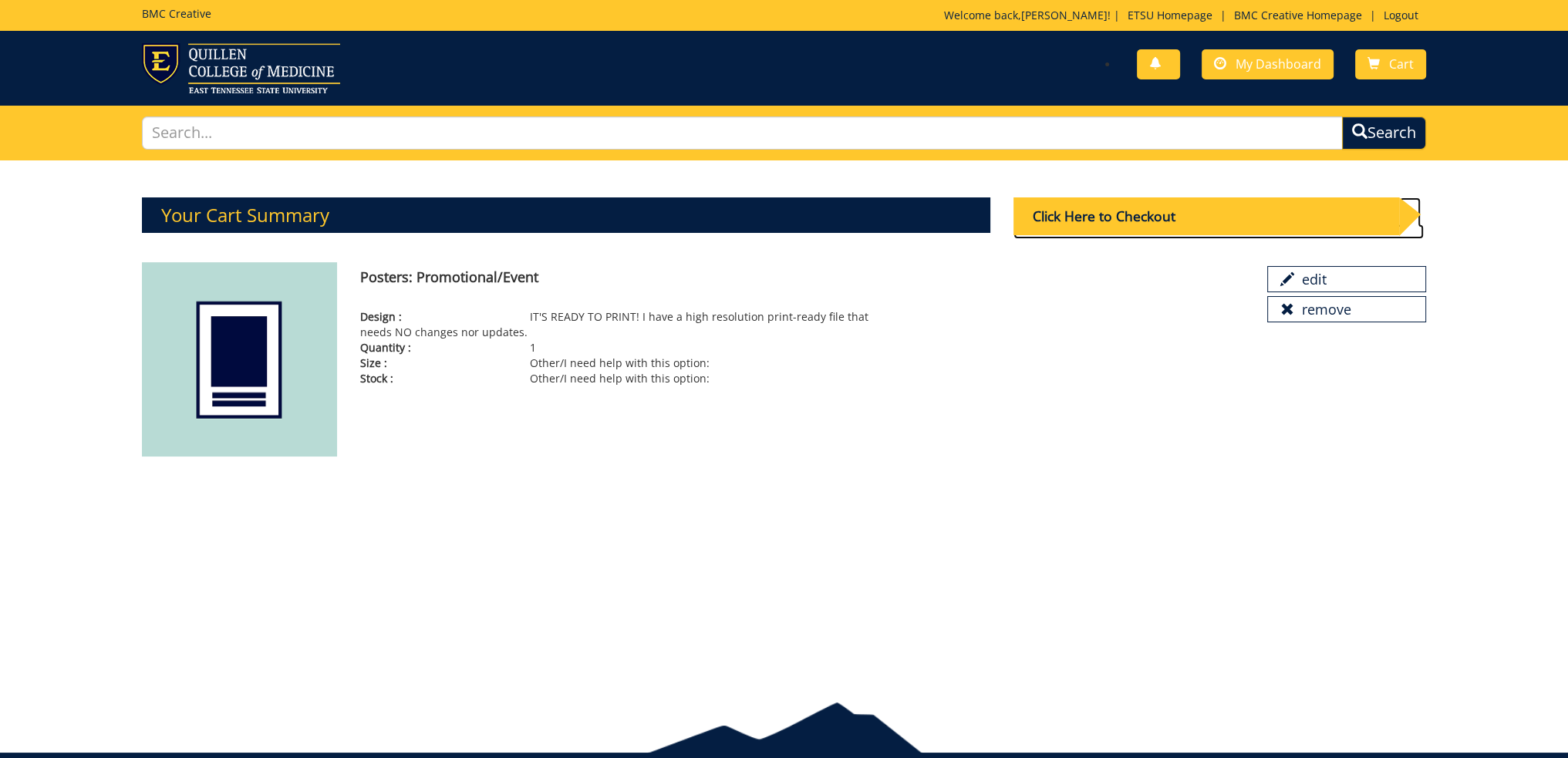
click at [1169, 222] on div "Click Here to Checkout" at bounding box center [1206, 216] width 386 height 38
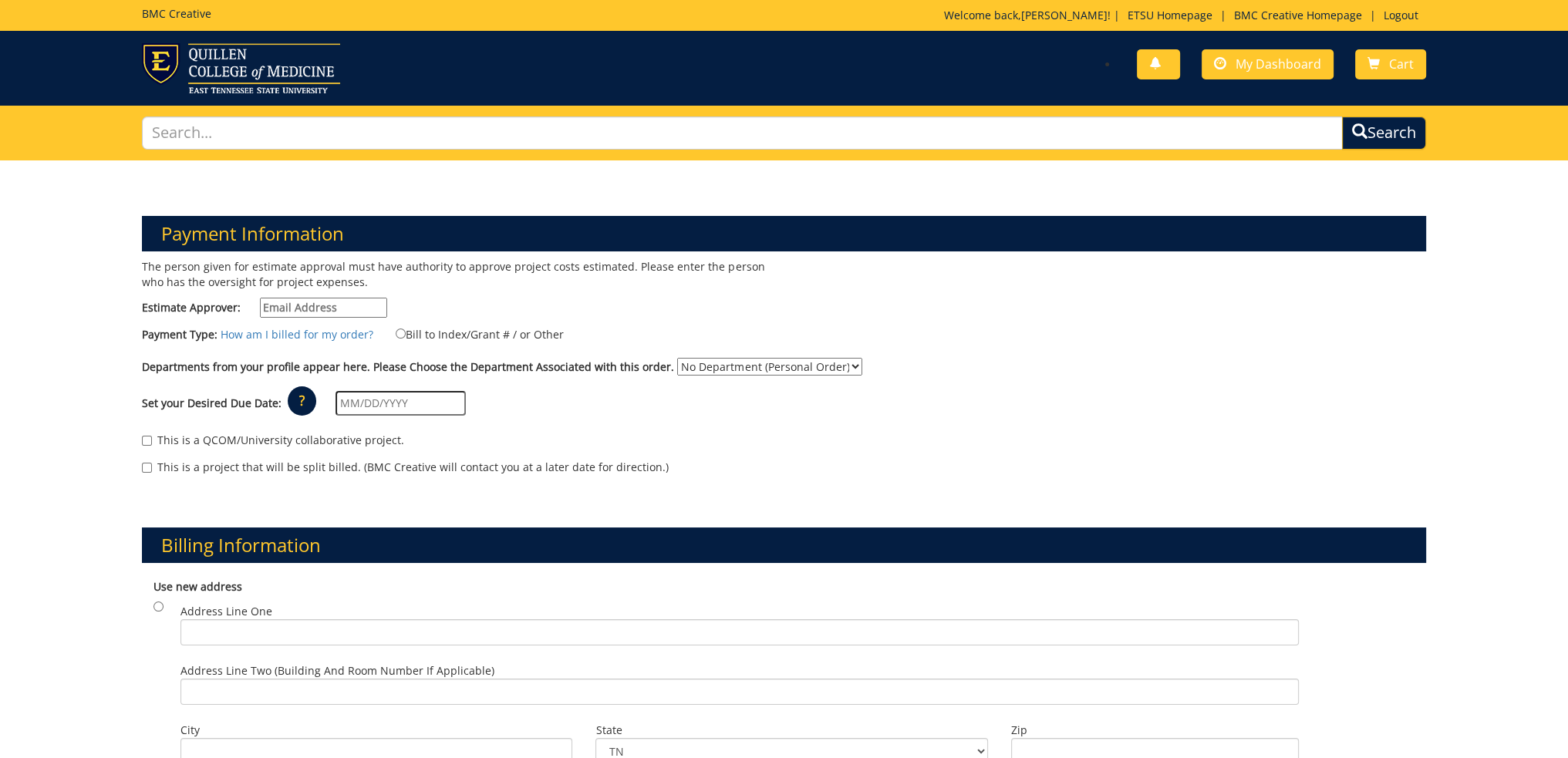
click at [348, 308] on input "Estimate Approver:" at bounding box center [324, 308] width 127 height 20
type input "[EMAIL_ADDRESS][DOMAIN_NAME]"
click at [399, 335] on input "Bill to Index/Grant # / or Other" at bounding box center [400, 333] width 10 height 10
radio input "true"
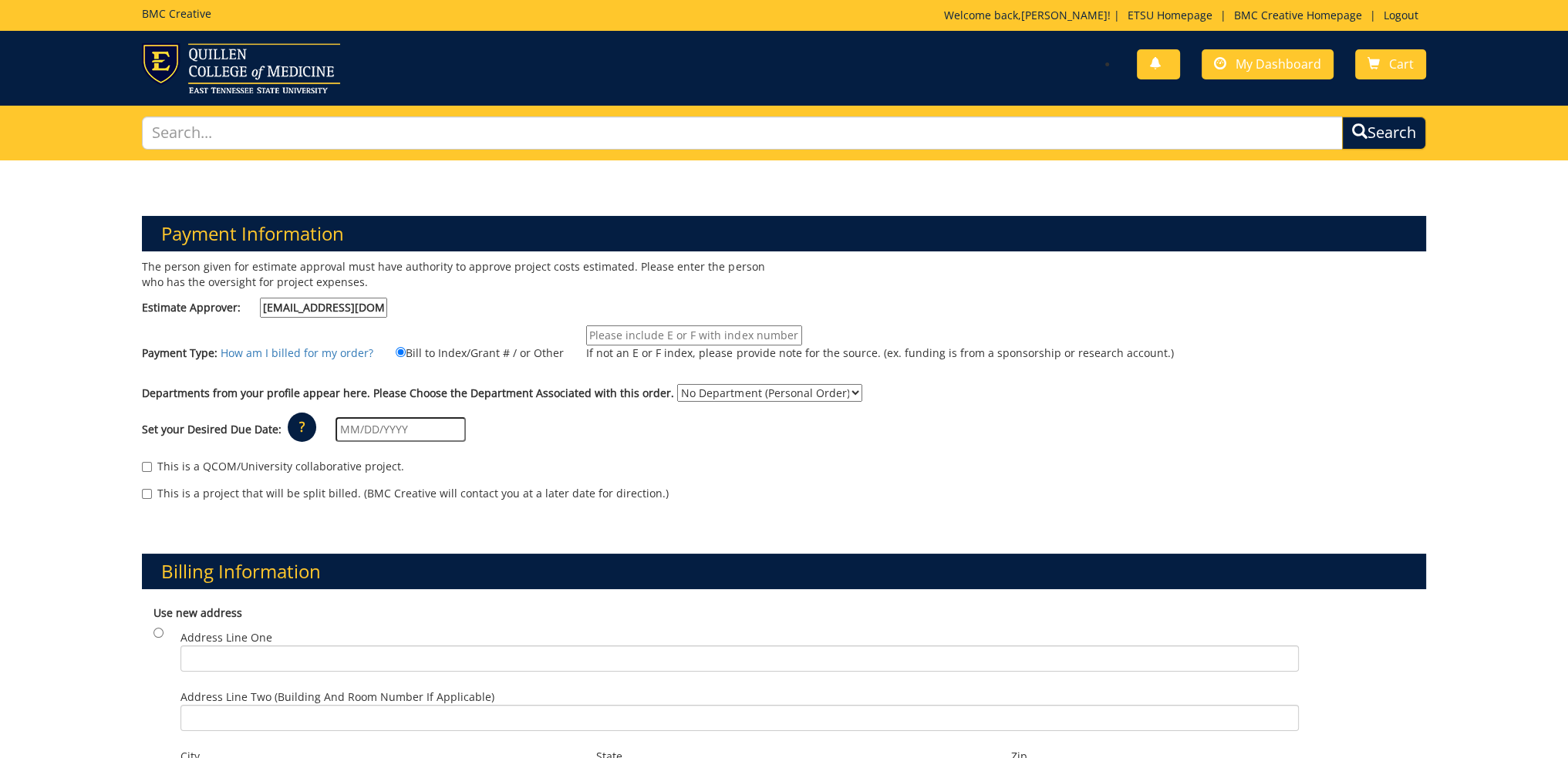
click at [630, 317] on div "The person given for estimate approval must have authority to approve project c…" at bounding box center [457, 292] width 653 height 66
click at [651, 332] on input "If not an E or F index, please provide note for the source. (ex. funding is fro…" at bounding box center [694, 335] width 216 height 20
type input "10-52000-100000-100-75450-200-999-999-999"
click at [722, 394] on select "No Department (Personal Order) Media and Communication" at bounding box center [770, 393] width 185 height 18
select select "233"
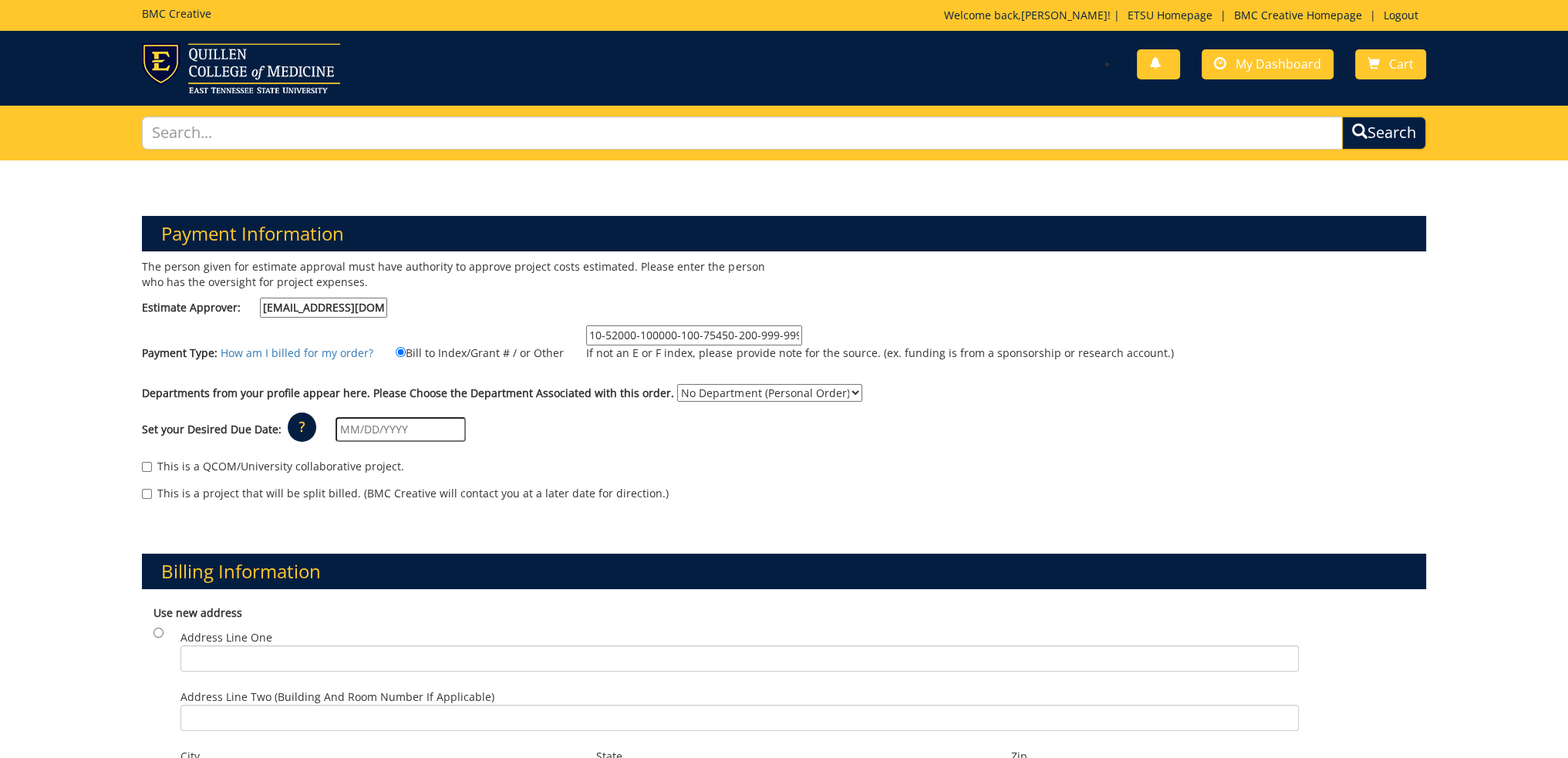
click at [678, 384] on select "No Department (Personal Order) Media and Communication" at bounding box center [770, 393] width 185 height 18
click at [399, 434] on input "text" at bounding box center [400, 430] width 130 height 25
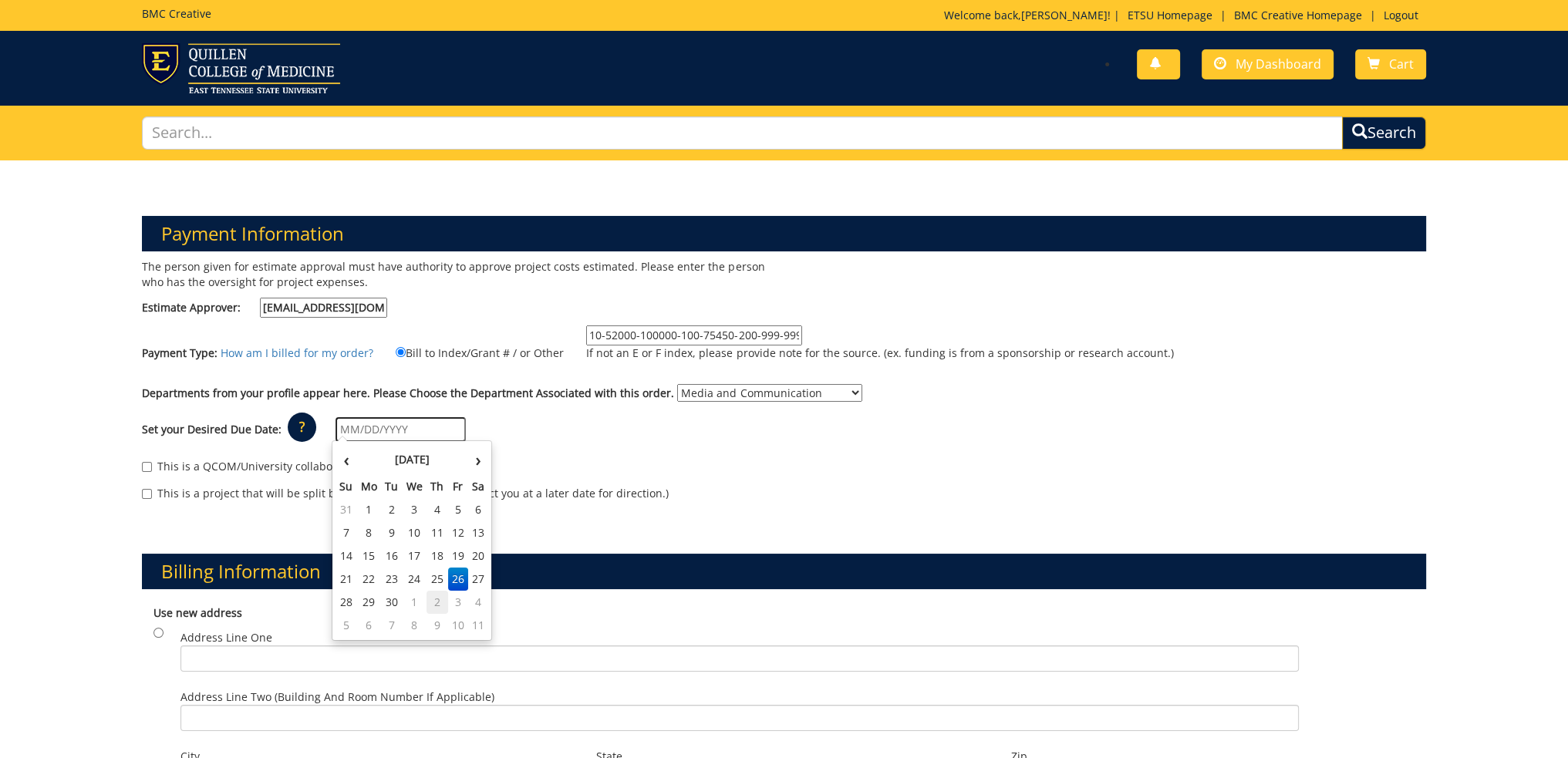
click at [436, 600] on td "2" at bounding box center [437, 602] width 22 height 23
type input "[DATE]"
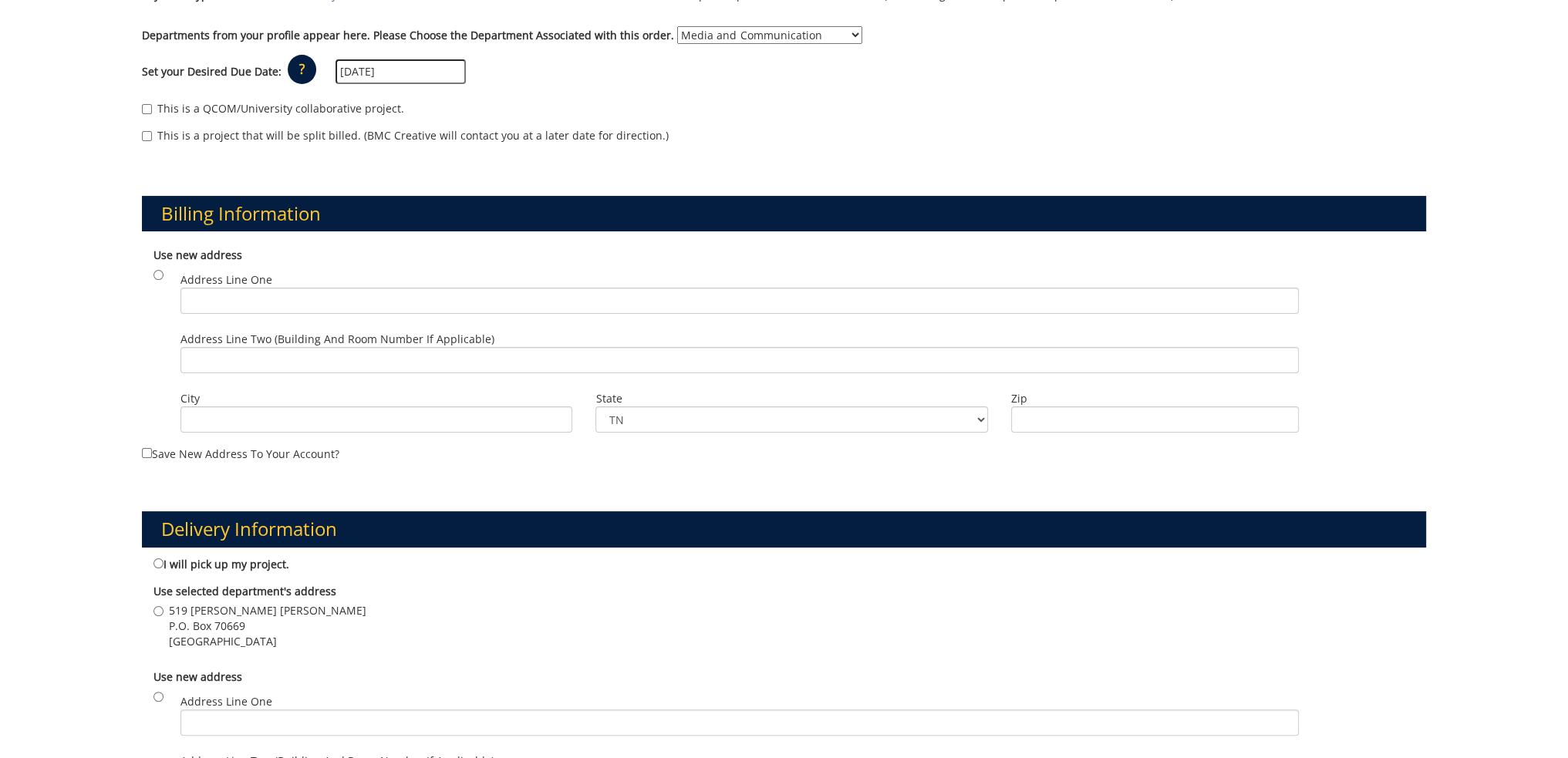
scroll to position [386, 0]
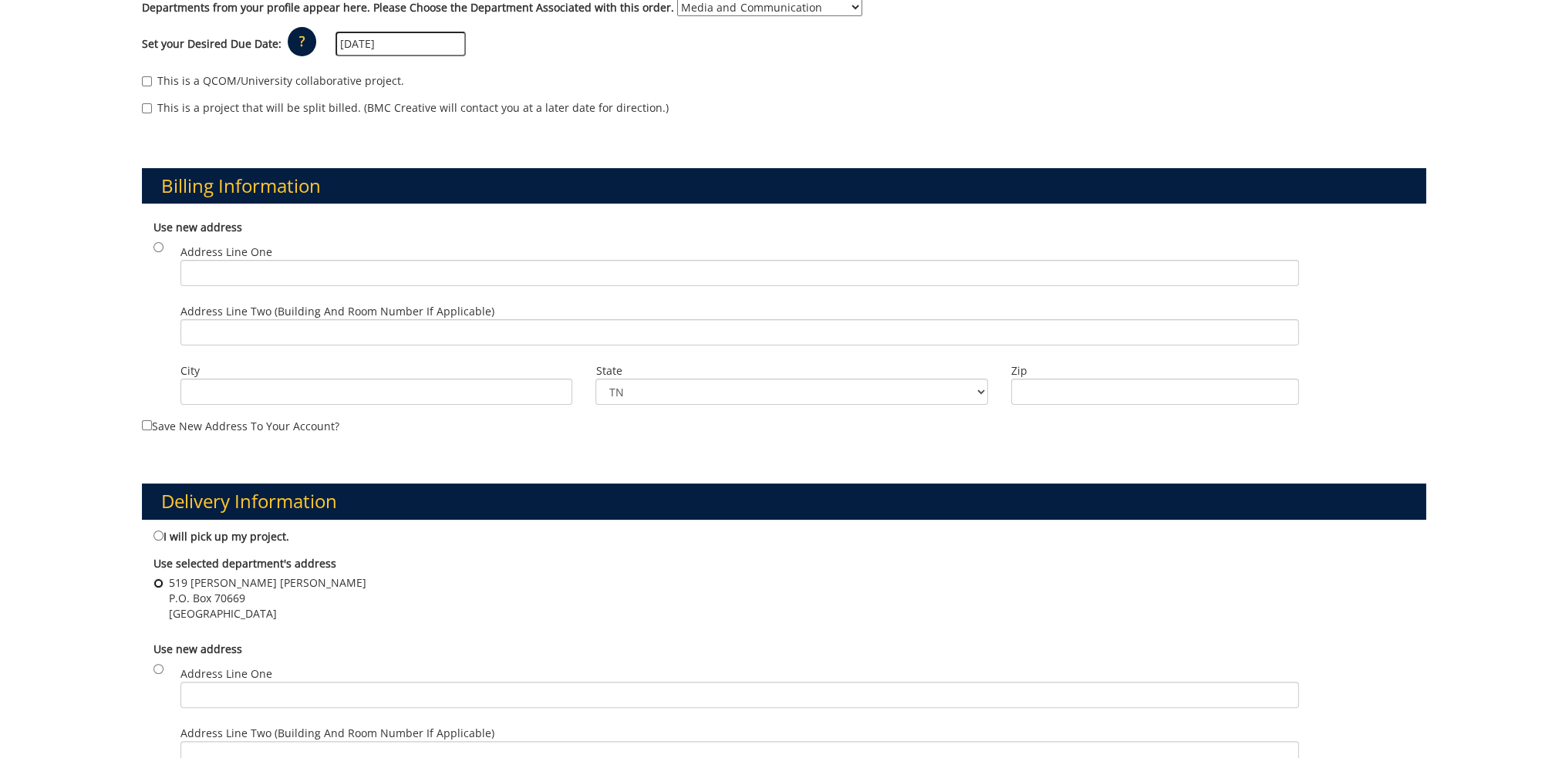
click at [162, 579] on input "519 [PERSON_NAME] [PERSON_NAME] P.O. [STREET_ADDRESS]" at bounding box center [158, 583] width 10 height 10
radio input "true"
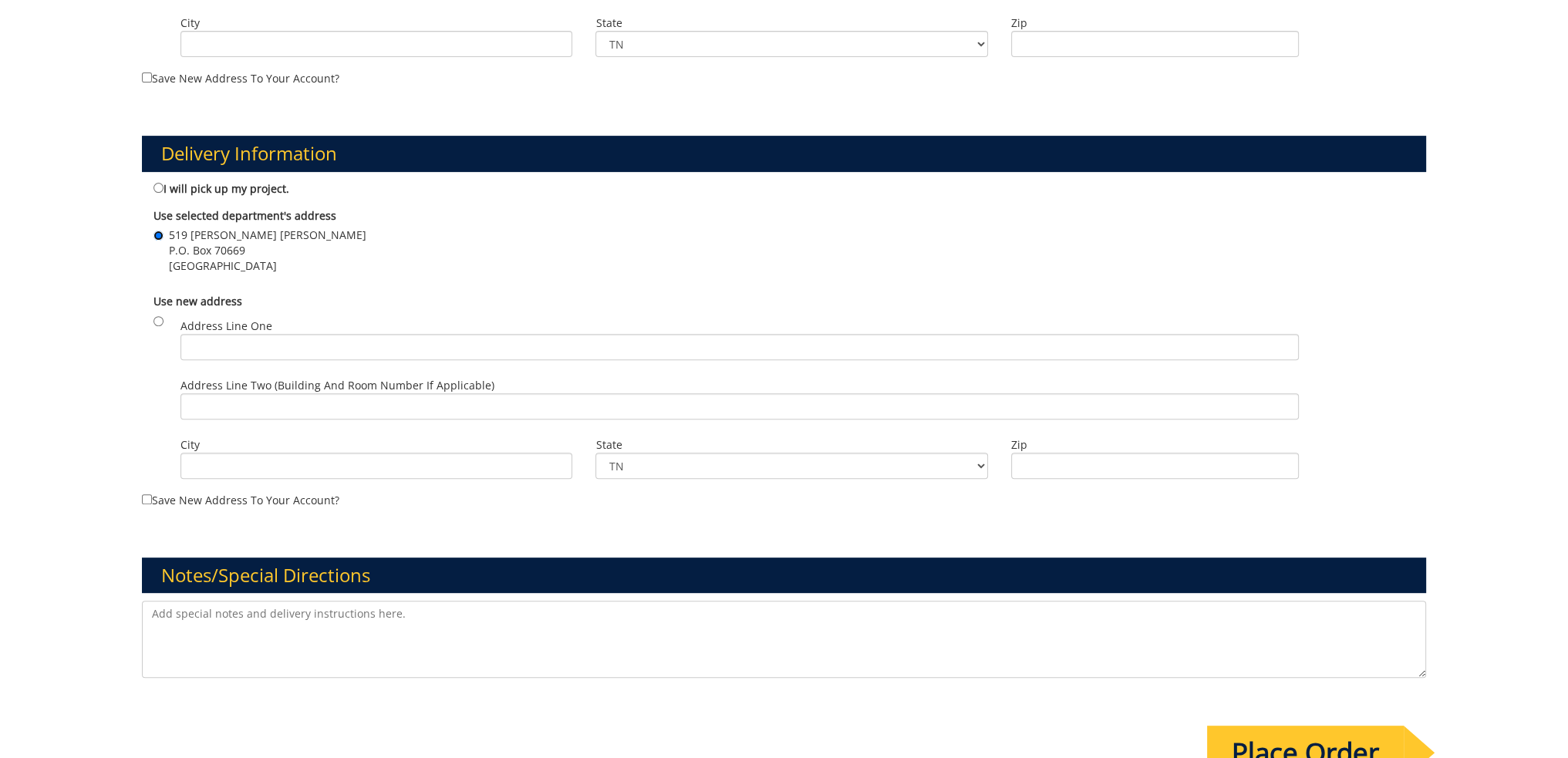
scroll to position [771, 0]
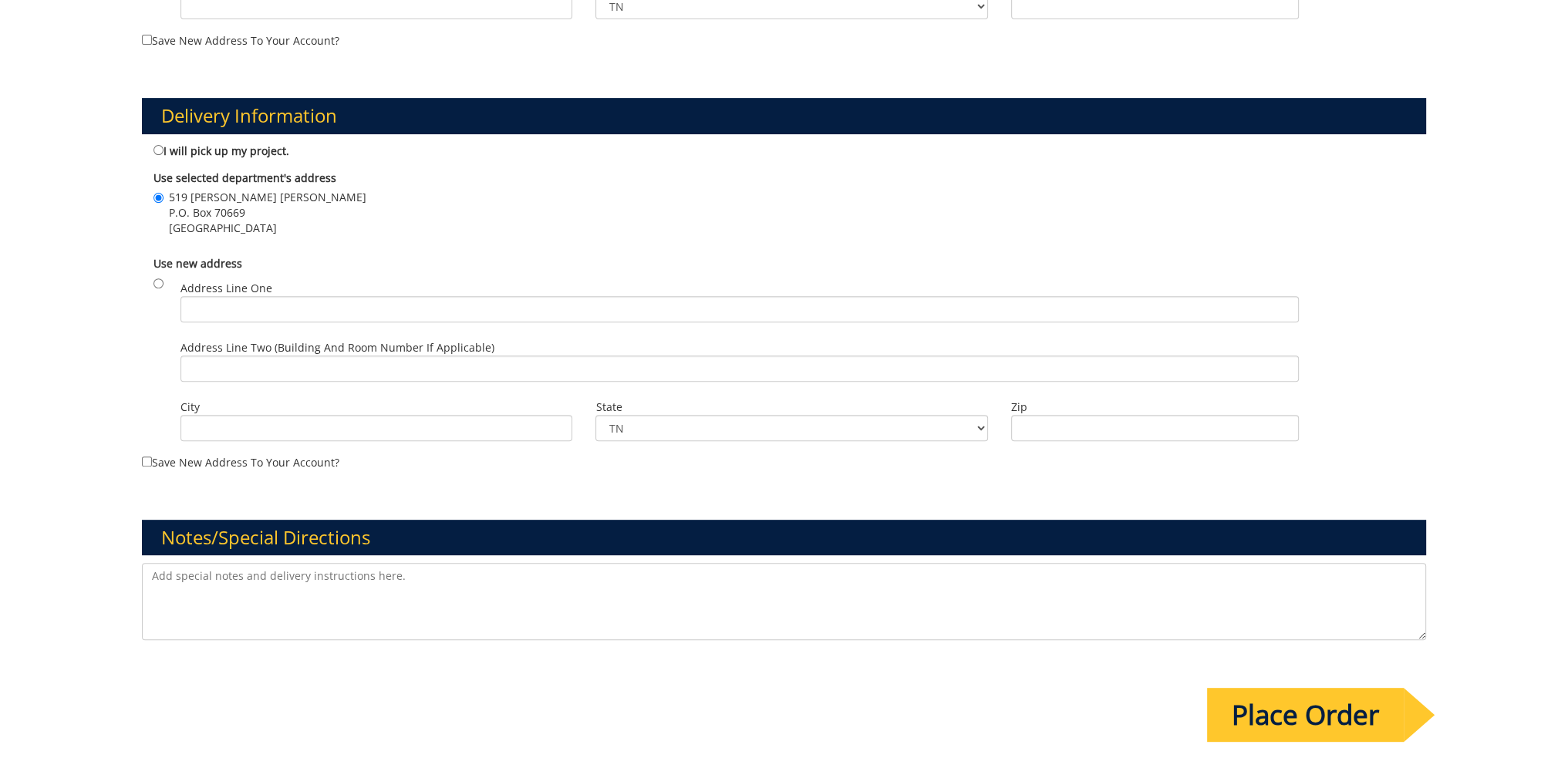
click at [254, 585] on textarea at bounding box center [784, 601] width 1283 height 77
click at [258, 573] on textarea "I would like a poster 2ftx3ft on stiff enough card stock or foam board so that …" at bounding box center [784, 601] width 1283 height 77
click at [612, 576] on textarea "I would like a poster 2ftx3ft on stiff enough card stock or foam board so that …" at bounding box center [784, 601] width 1283 height 77
click at [731, 571] on textarea "I would like a poster 2ftx3ft on stiff enough card stock or foam board so that …" at bounding box center [784, 601] width 1283 height 77
click at [540, 572] on textarea "I would like a poster 2ftx3ft on stiff enough card stock or foam board so that …" at bounding box center [784, 601] width 1283 height 77
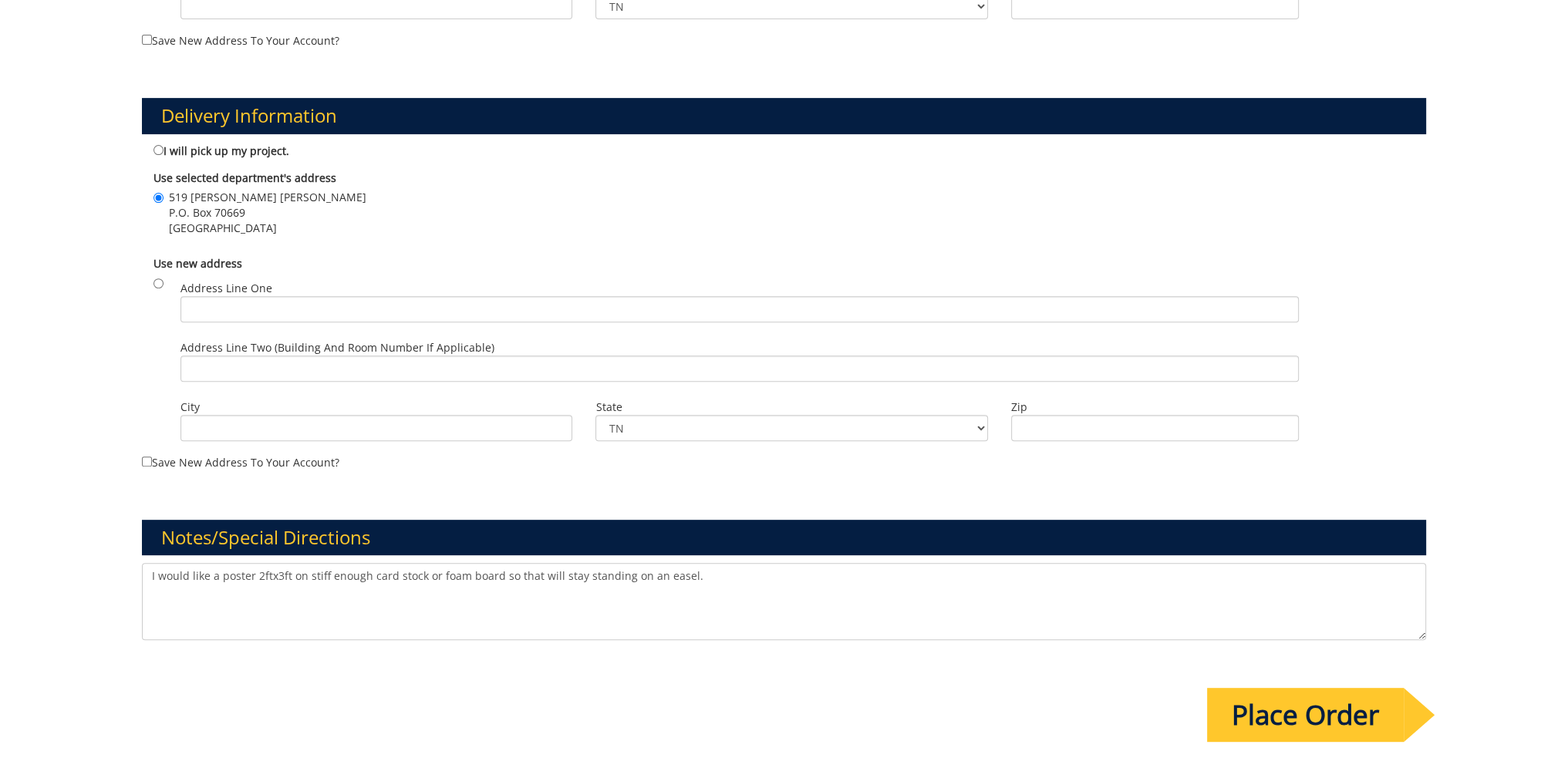
click at [726, 571] on textarea "I would like a poster 2ftx3ft on stiff enough card stock or foam board so that …" at bounding box center [784, 601] width 1283 height 77
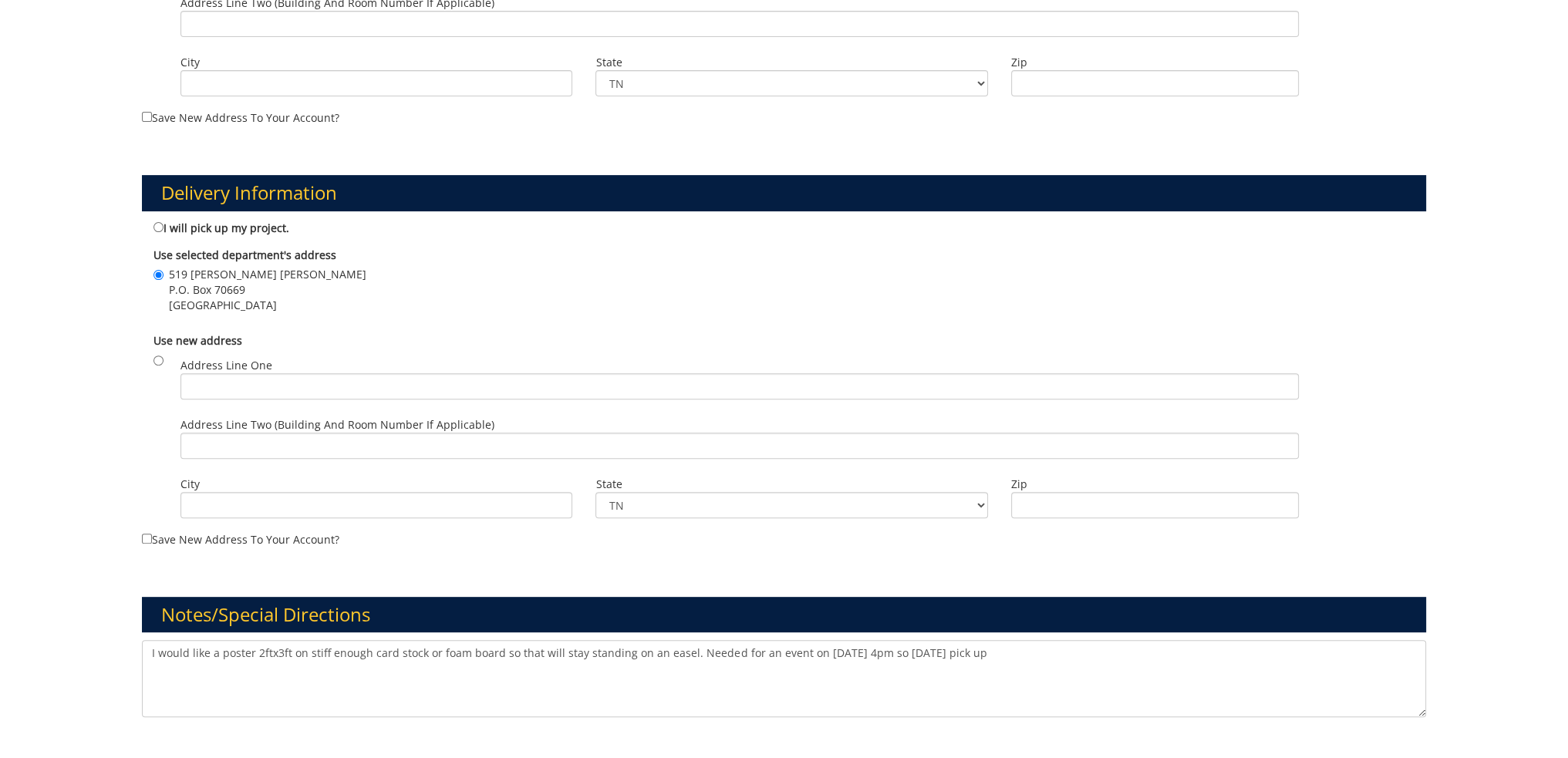
scroll to position [694, 0]
drag, startPoint x: 944, startPoint y: 650, endPoint x: 994, endPoint y: 649, distance: 50.0
click at [994, 649] on textarea "I would like a poster 2ftx3ft on stiff enough card stock or foam board so that …" at bounding box center [784, 678] width 1283 height 77
drag, startPoint x: 905, startPoint y: 649, endPoint x: 962, endPoint y: 649, distance: 57.0
click at [962, 649] on textarea "I would like a poster 2ftx3ft on stiff enough card stock or foam board so that …" at bounding box center [784, 678] width 1283 height 77
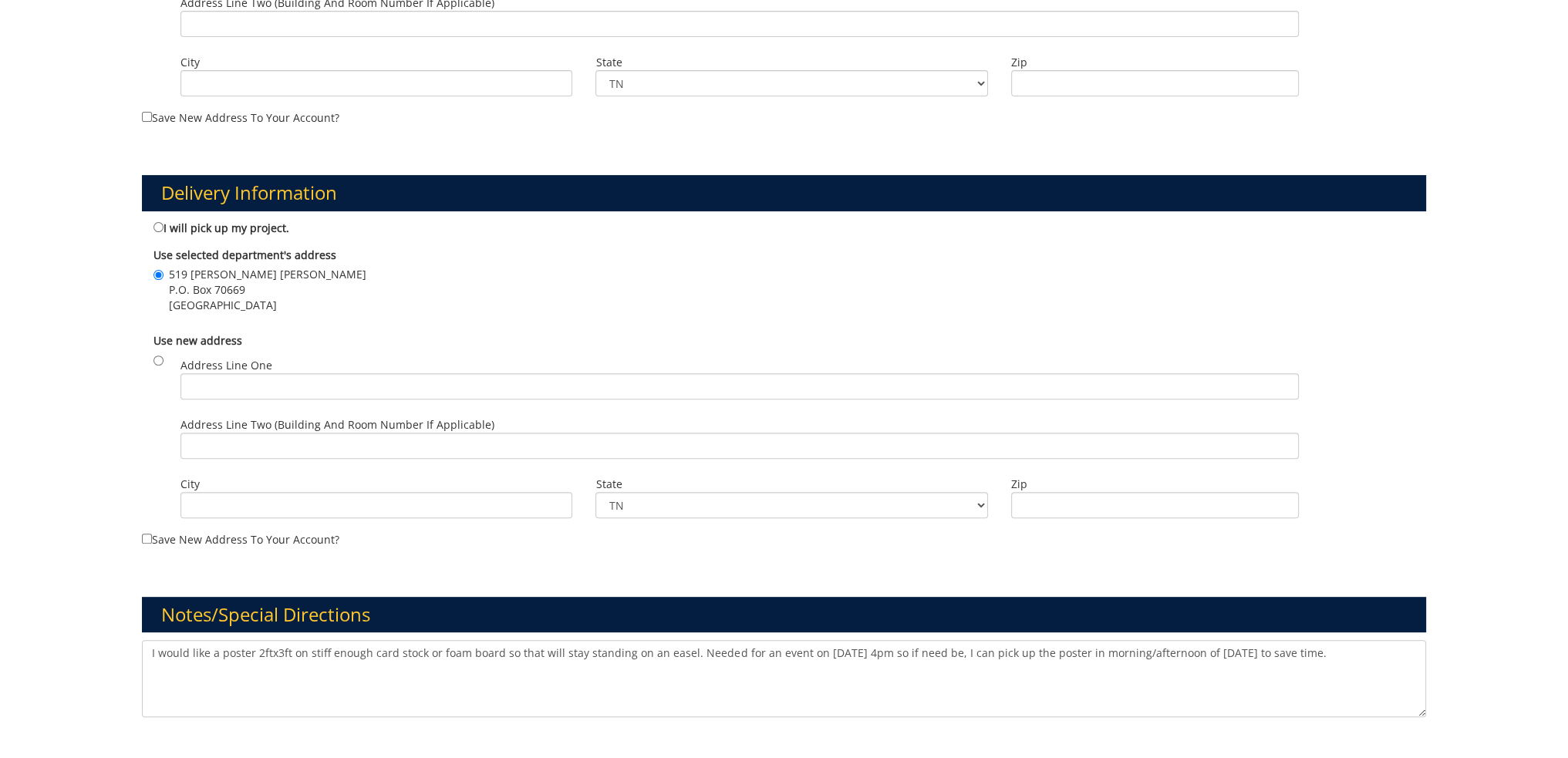
click at [1091, 648] on textarea "I would like a poster 2ftx3ft on stiff enough card stock or foam board so that …" at bounding box center [784, 678] width 1283 height 77
drag, startPoint x: 1269, startPoint y: 649, endPoint x: 1348, endPoint y: 651, distance: 79.0
click at [1348, 651] on textarea "I would like a poster 2ftx3ft on stiff enough card stock or foam board so that …" at bounding box center [784, 678] width 1283 height 77
click at [887, 652] on textarea "I would like a poster 2ftx3ft on stiff enough card stock or foam board so that …" at bounding box center [784, 678] width 1283 height 77
click at [423, 666] on textarea "I would like a poster 2ftx3ft on stiff enough card stock or foam board so that …" at bounding box center [784, 678] width 1283 height 77
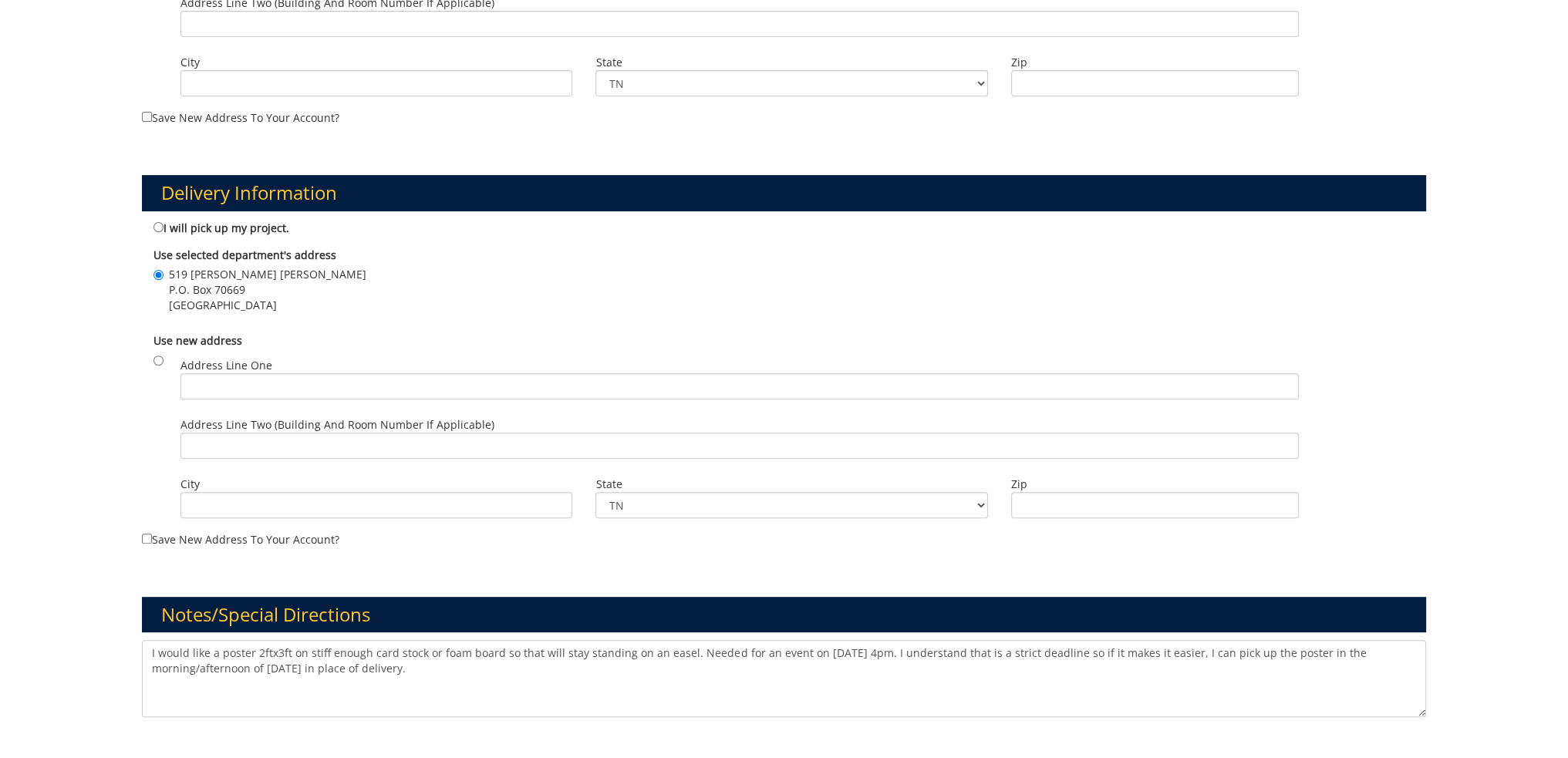
type textarea "I would like a poster 2ftx3ft on stiff enough card stock or foam board so that …"
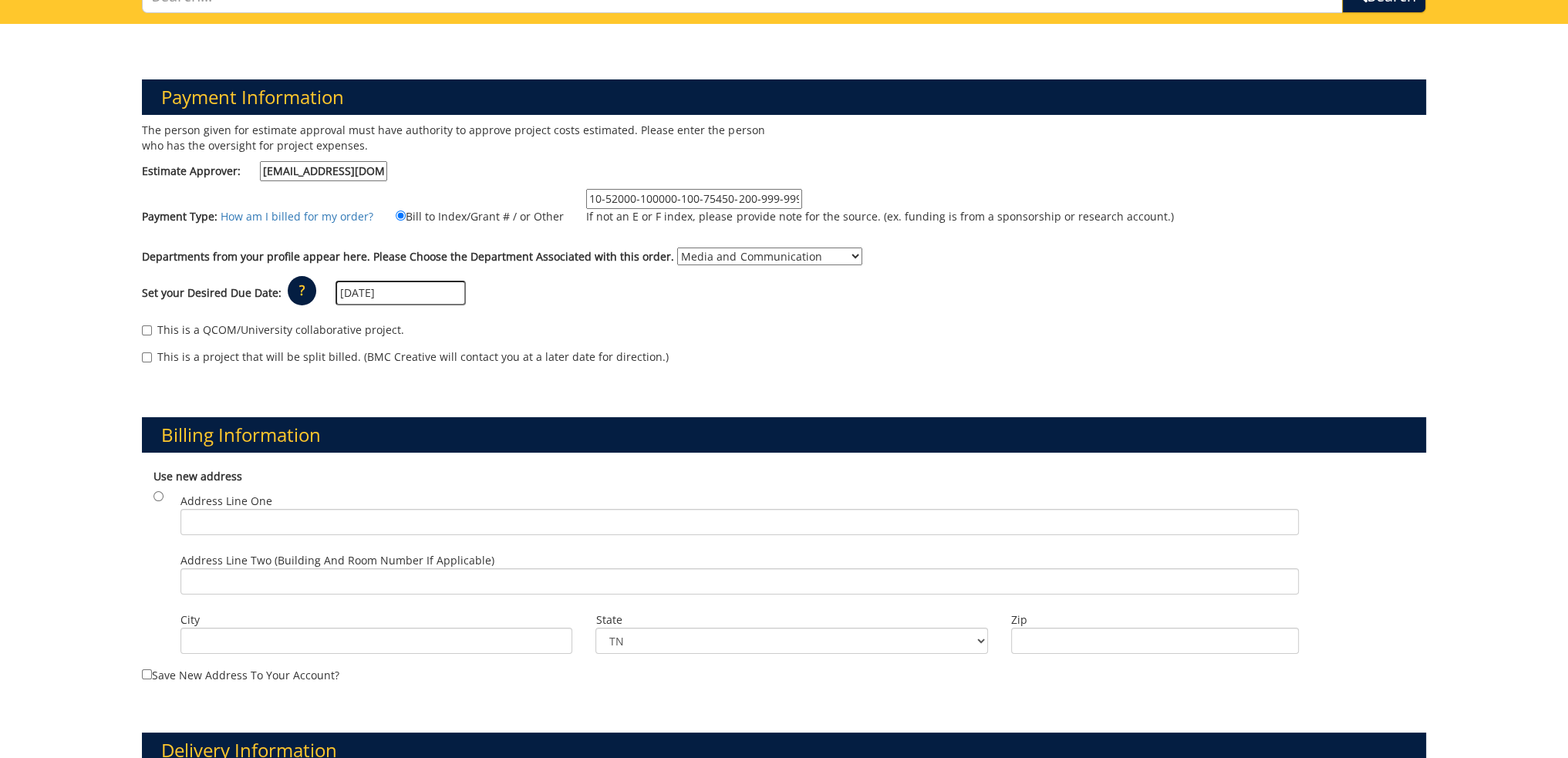
scroll to position [231, 0]
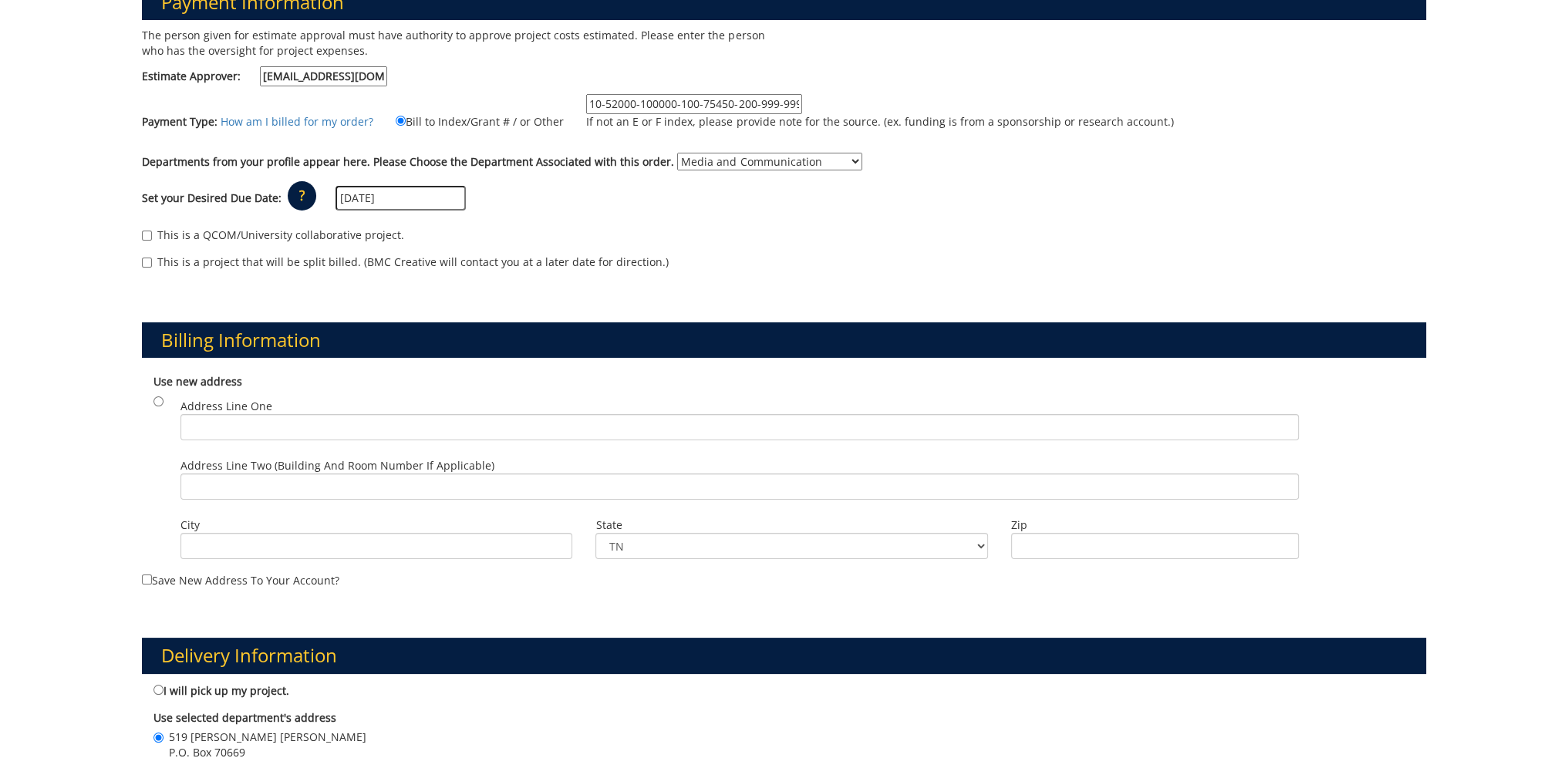
click at [432, 195] on input "[DATE]" at bounding box center [400, 198] width 130 height 25
click at [521, 196] on div "Set your Desired Due Date: ? × How long will my project take to finish? : Pleas…" at bounding box center [784, 198] width 1307 height 42
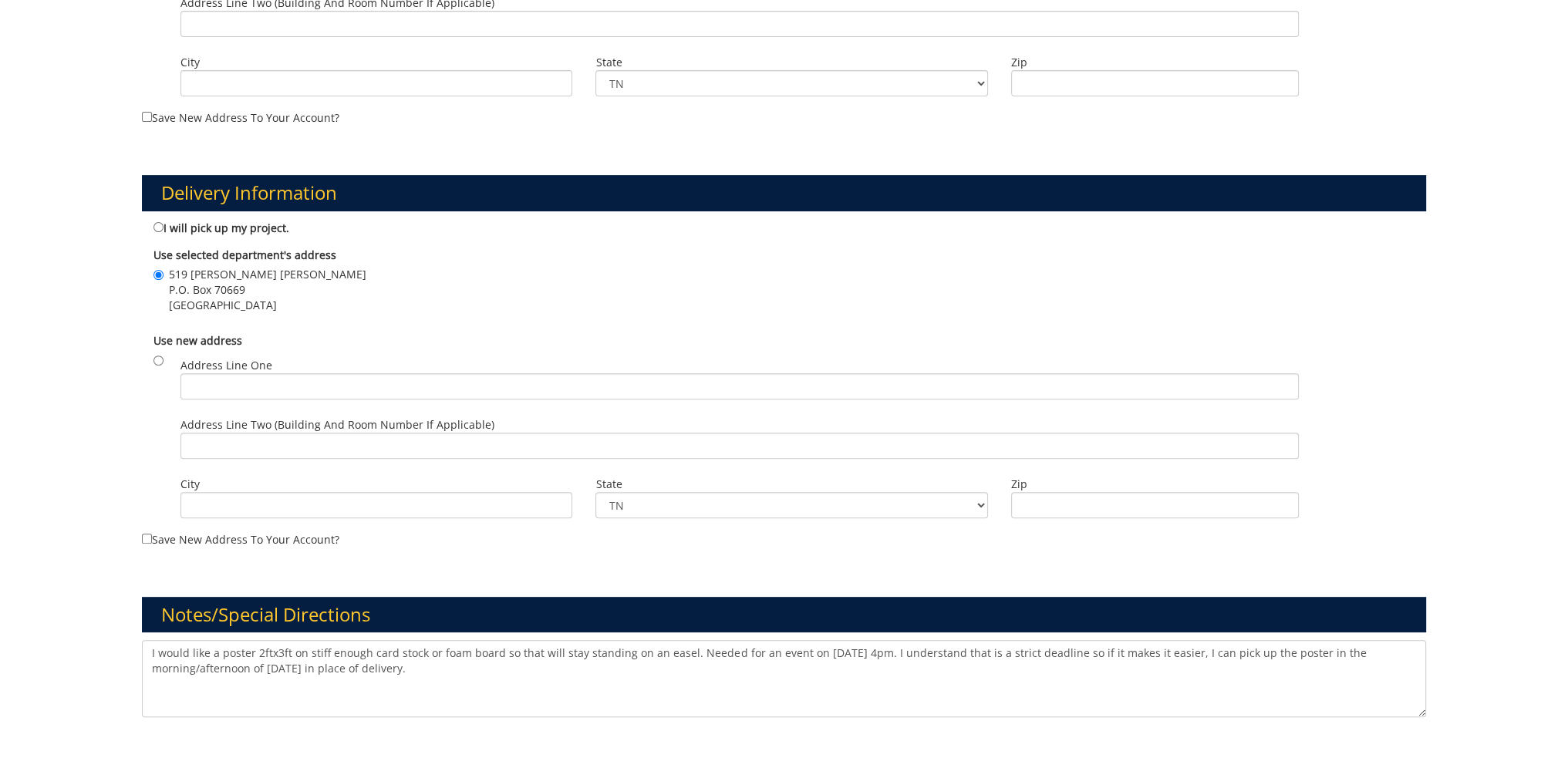
scroll to position [771, 0]
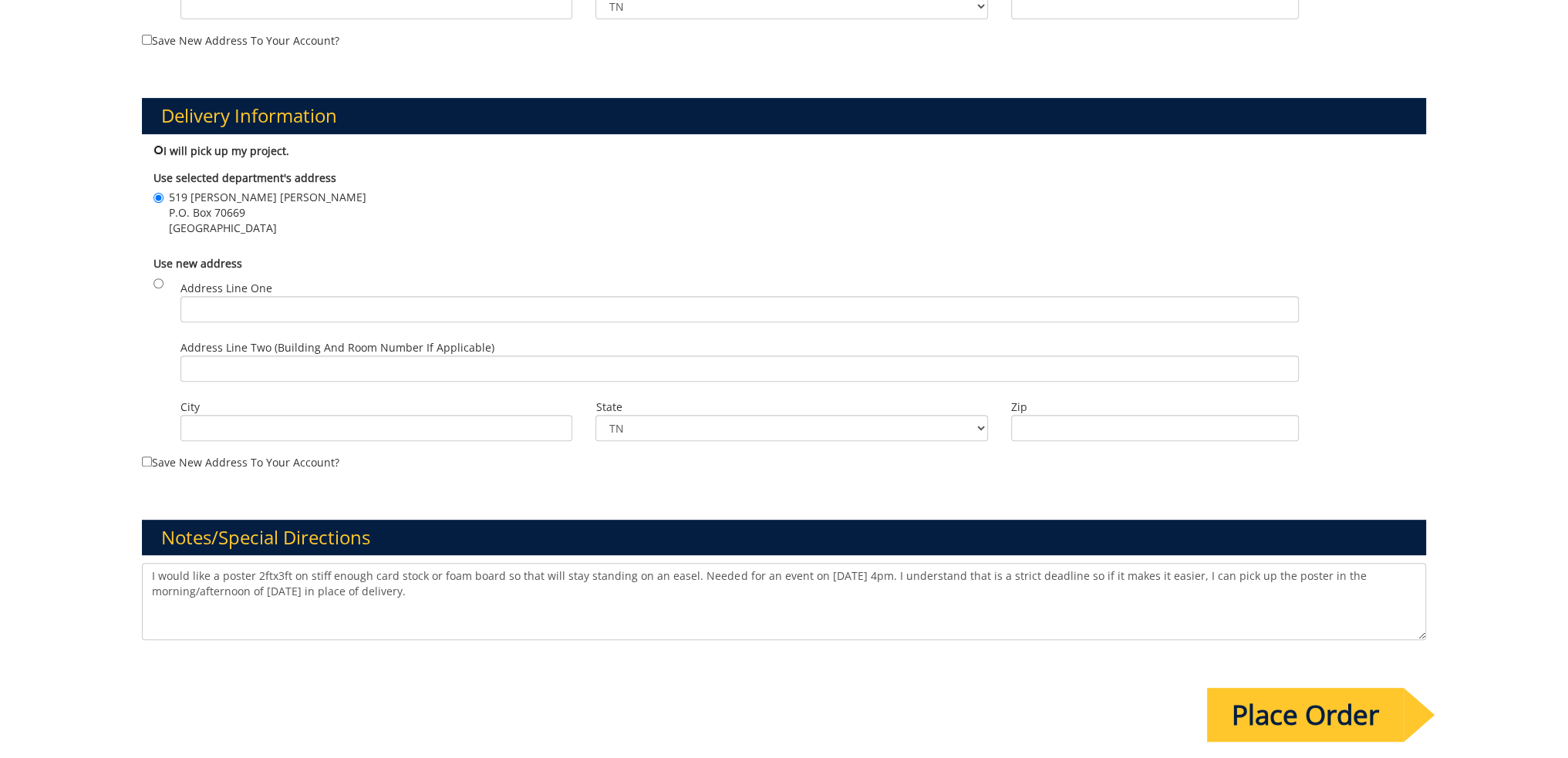
click at [160, 148] on input "I will pick up my project." at bounding box center [158, 150] width 10 height 10
radio input "true"
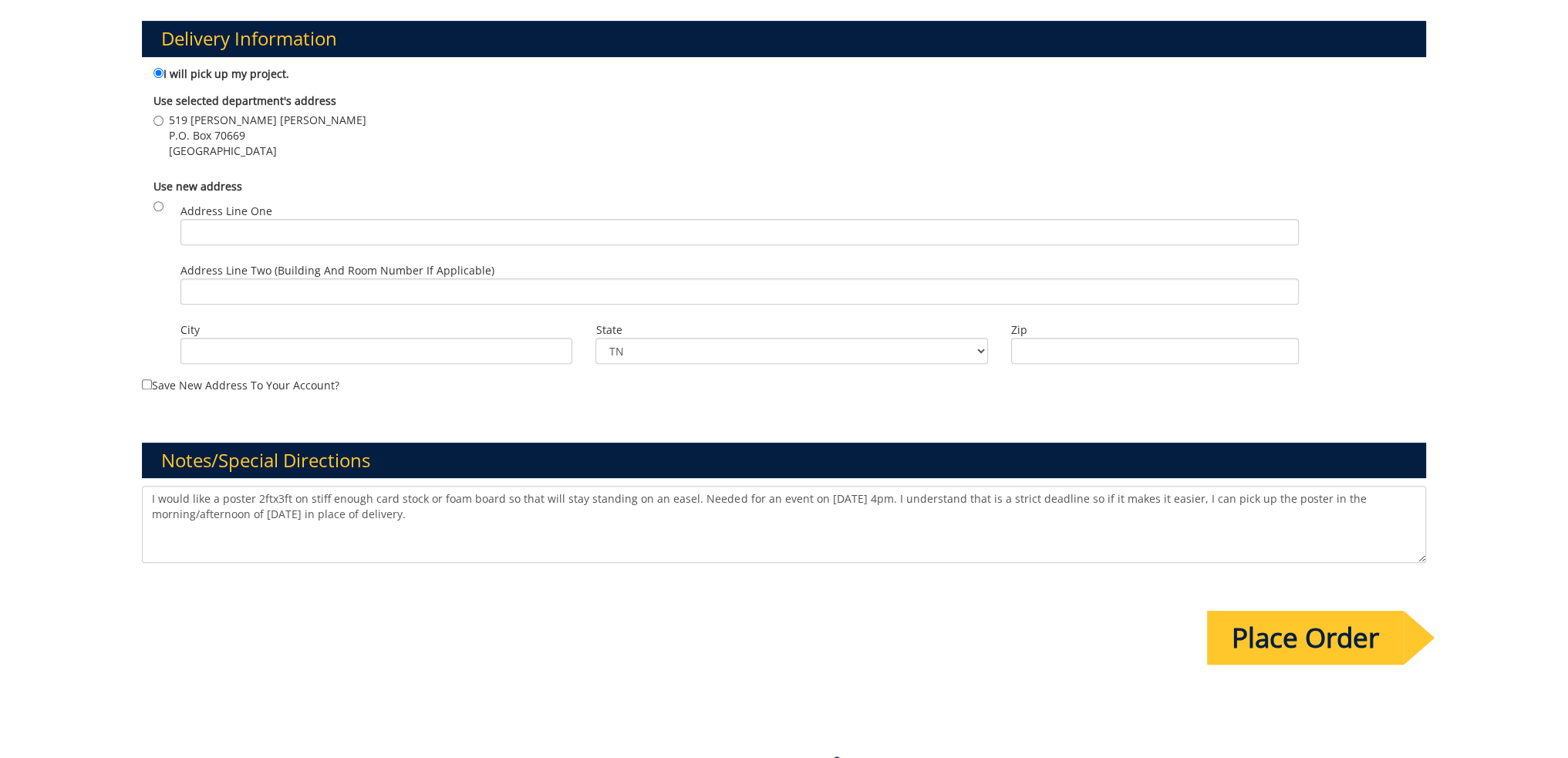
click at [416, 513] on textarea "I would like a poster 2ftx3ft on stiff enough card stock or foam board so that …" at bounding box center [784, 524] width 1283 height 77
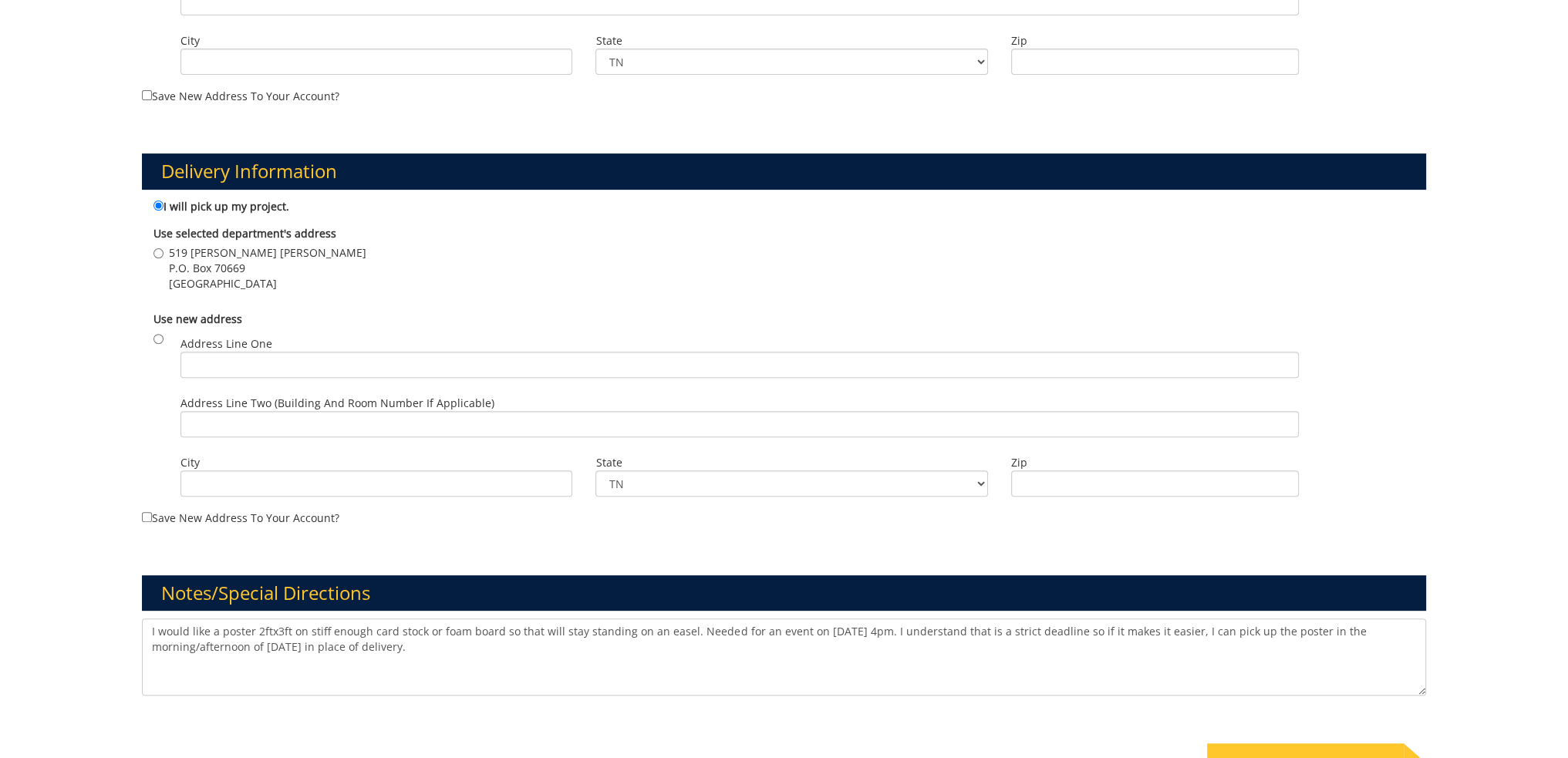
scroll to position [771, 0]
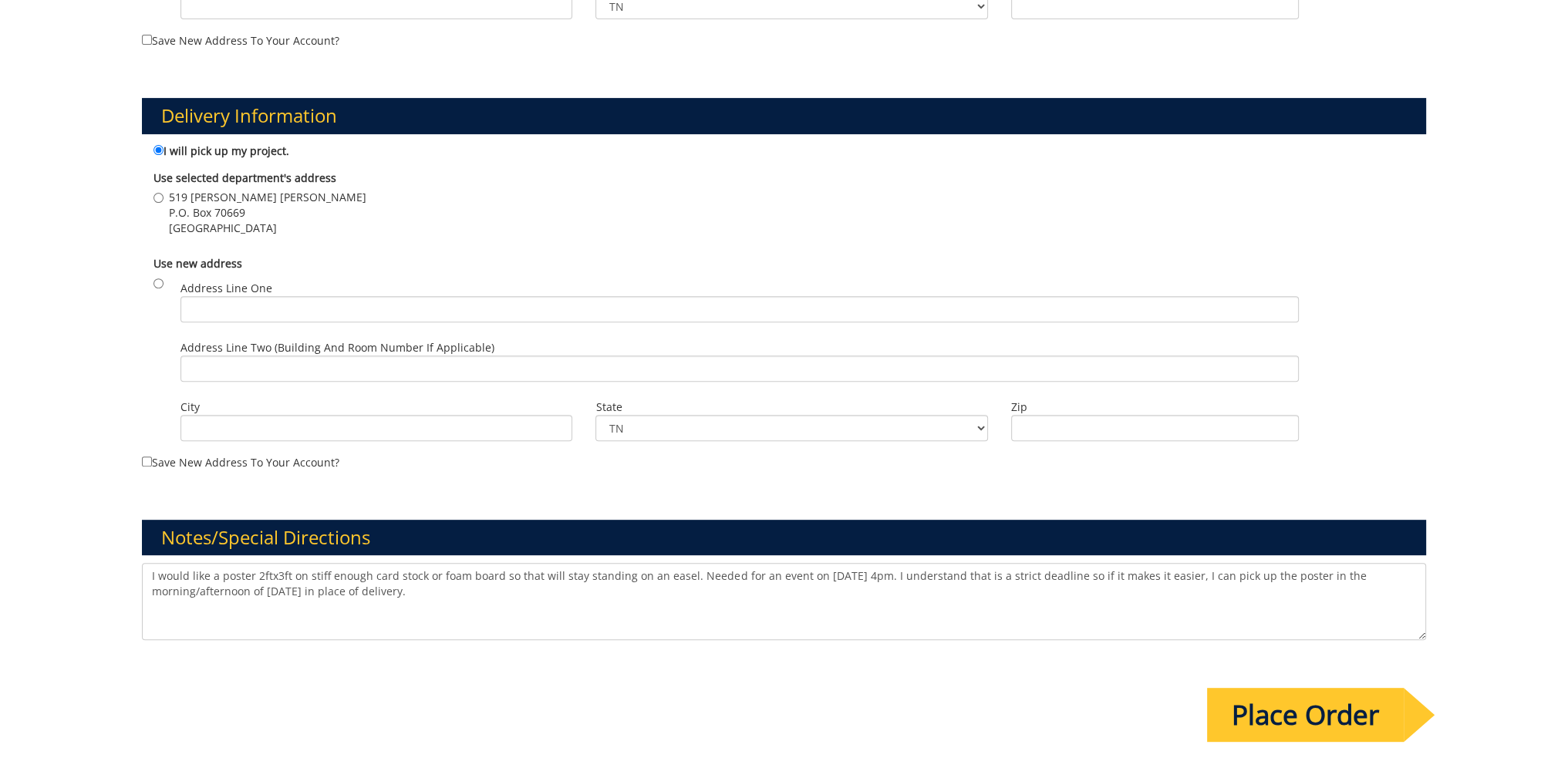
click at [1328, 709] on input "Place Order" at bounding box center [1305, 715] width 197 height 54
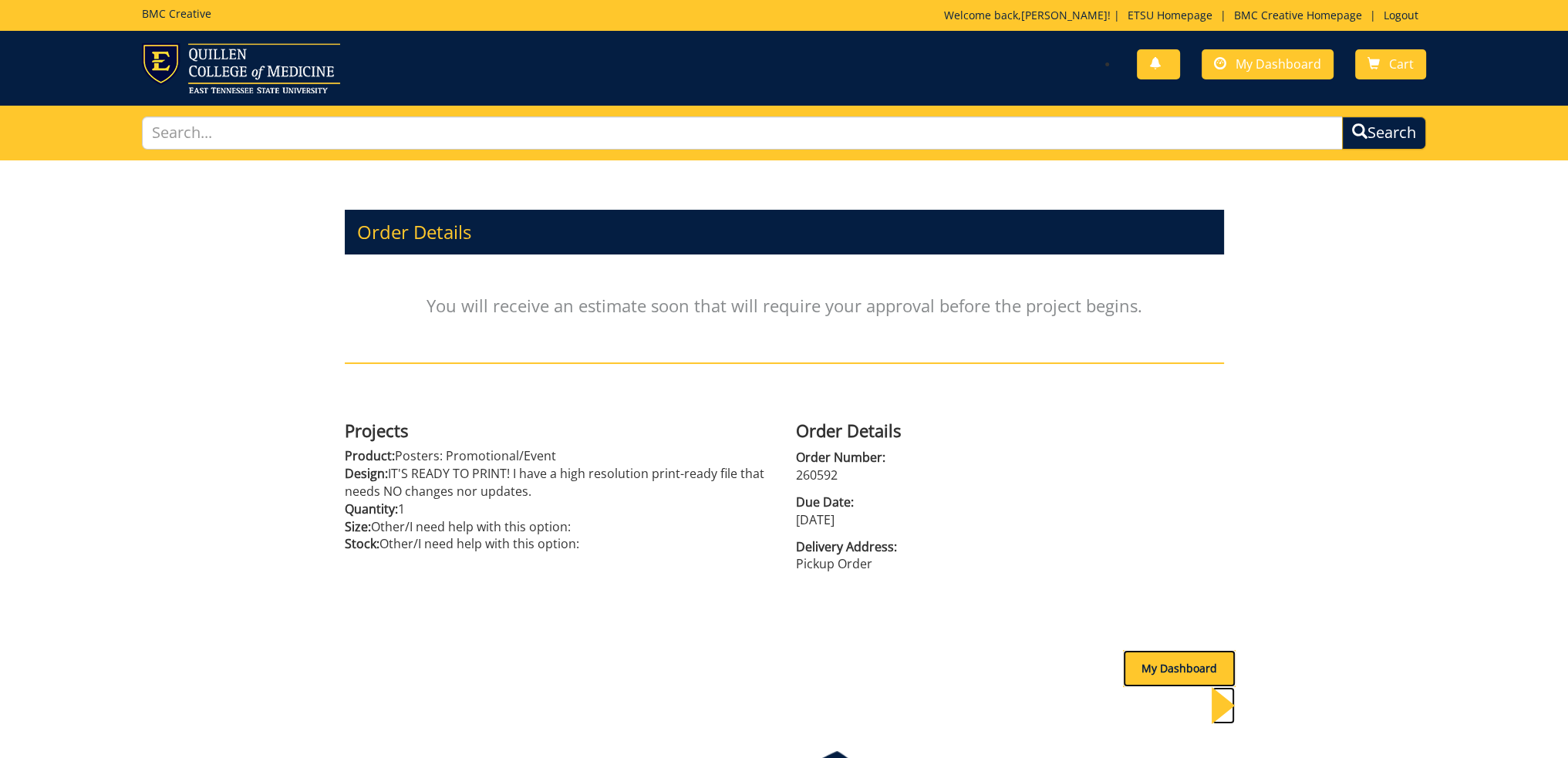
click at [1195, 677] on div "My Dashboard" at bounding box center [1178, 668] width 112 height 37
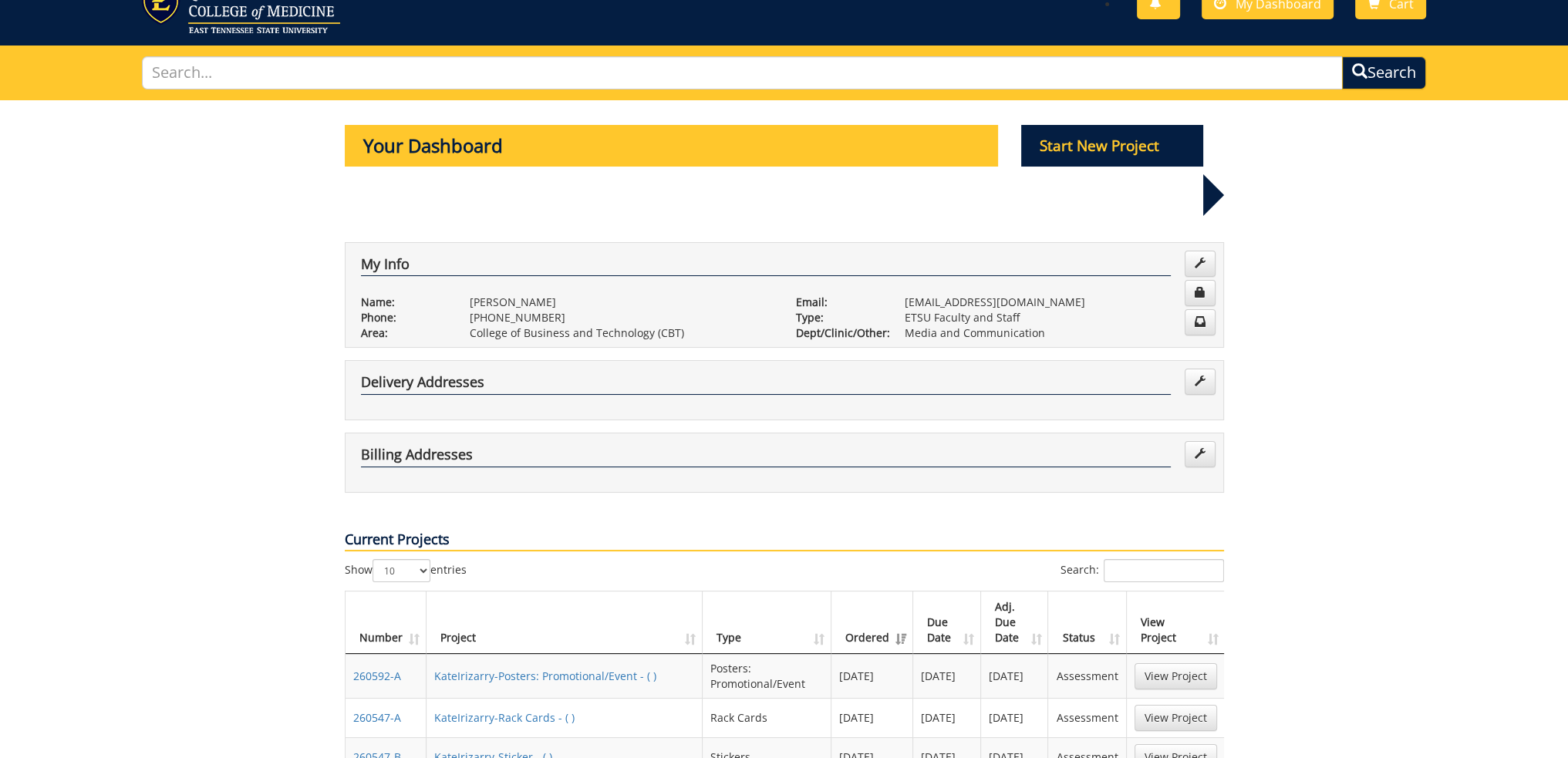
scroll to position [154, 0]
